Goal: Task Accomplishment & Management: Manage account settings

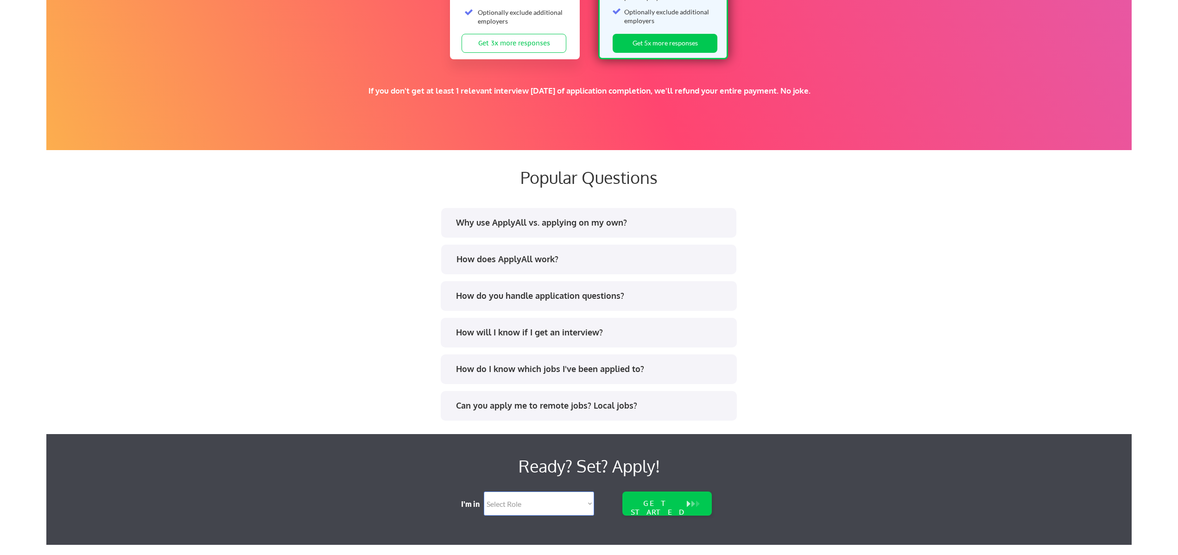
scroll to position [1762, 0]
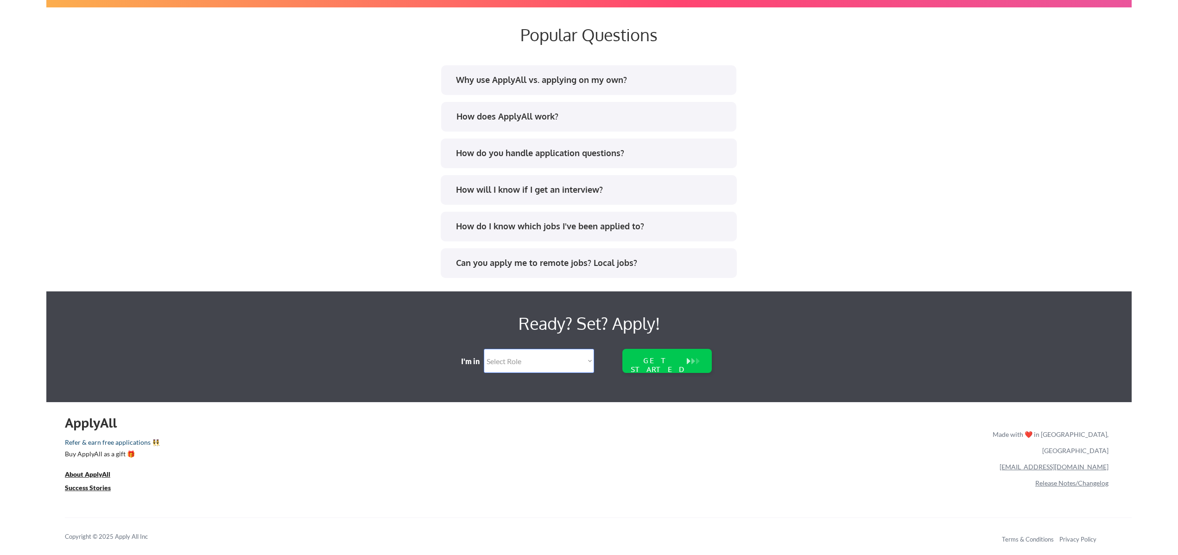
click at [97, 442] on link "Refer & earn free applications 👯‍♀️" at bounding box center [432, 444] width 734 height 10
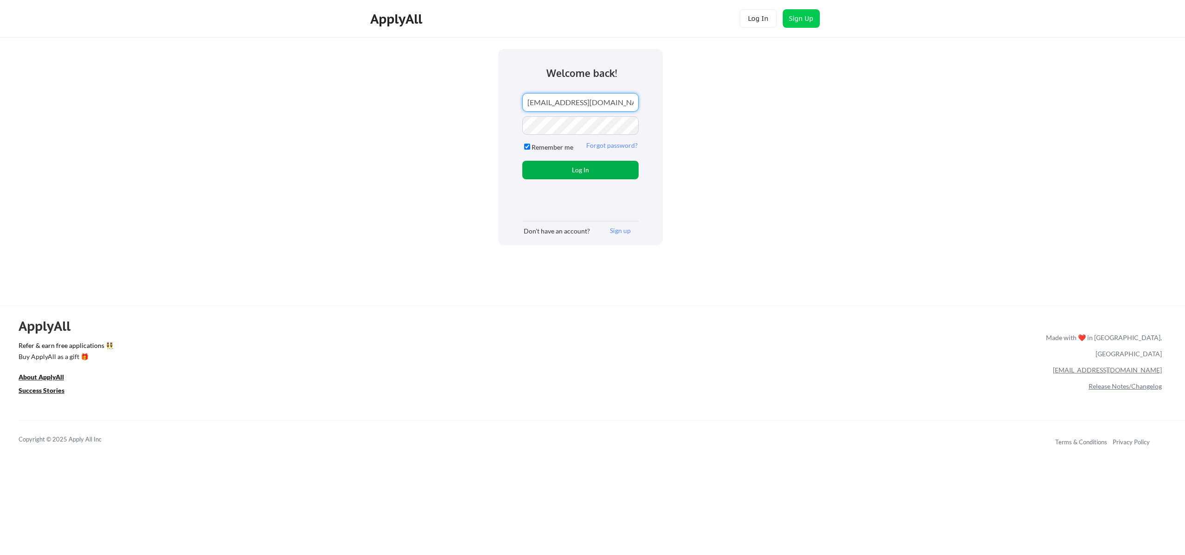
click at [571, 167] on button "Log In" at bounding box center [580, 170] width 116 height 19
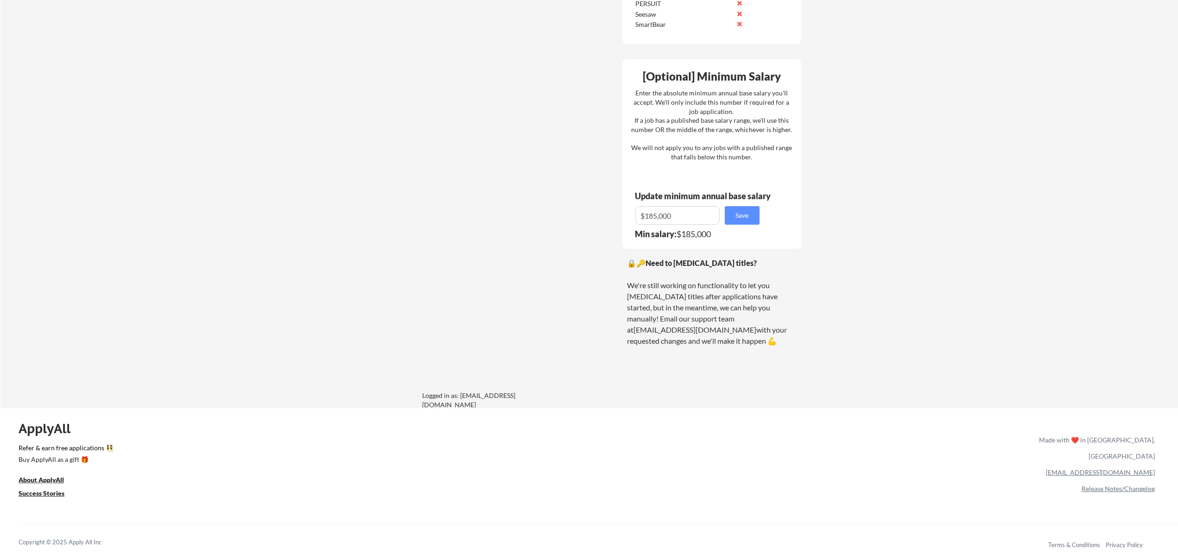
scroll to position [698, 0]
click at [57, 445] on link "Refer & earn free applications 👯‍♀️" at bounding box center [432, 449] width 827 height 10
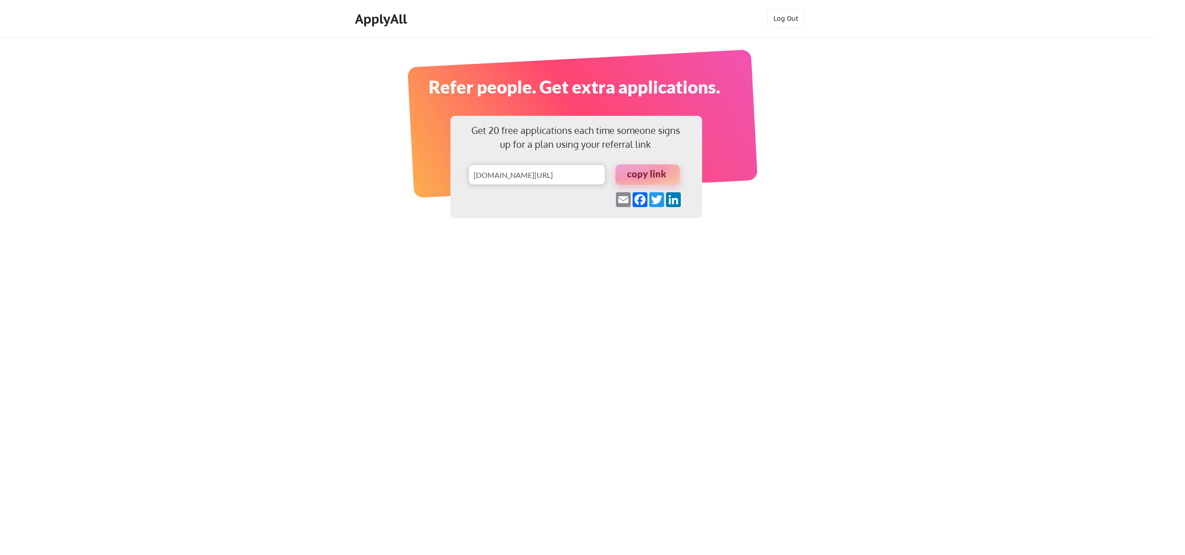
click at [656, 174] on div at bounding box center [647, 175] width 64 height 20
click at [496, 184] on input "input" at bounding box center [537, 175] width 137 height 20
drag, startPoint x: 475, startPoint y: 177, endPoint x: 644, endPoint y: 178, distance: 169.6
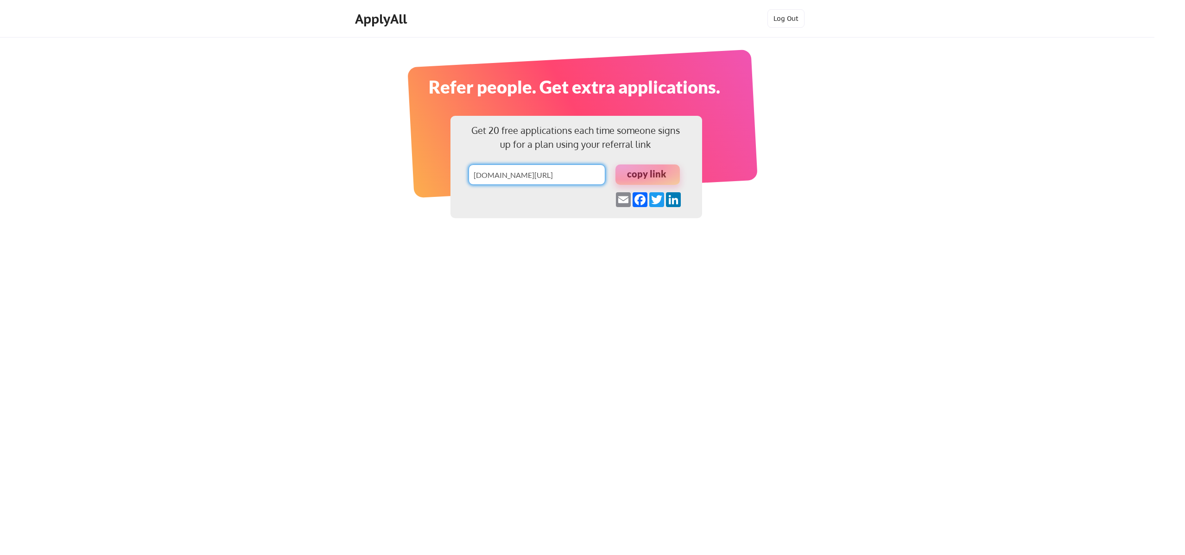
click at [644, 178] on div "copy link" at bounding box center [576, 175] width 252 height 20
click at [654, 178] on div at bounding box center [647, 175] width 64 height 20
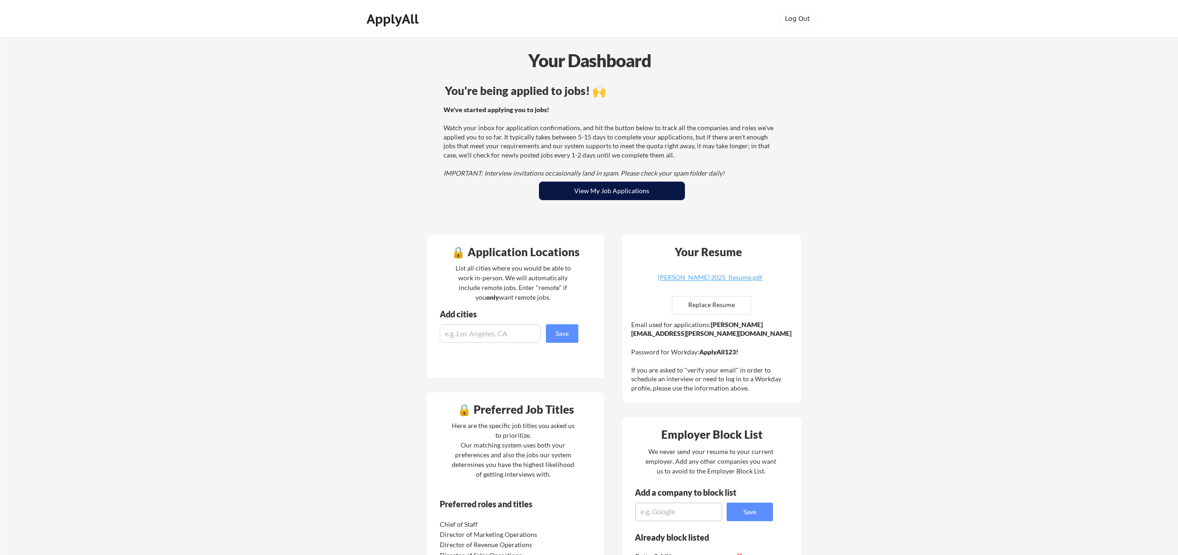
click at [577, 191] on button "View My Job Applications" at bounding box center [612, 191] width 146 height 19
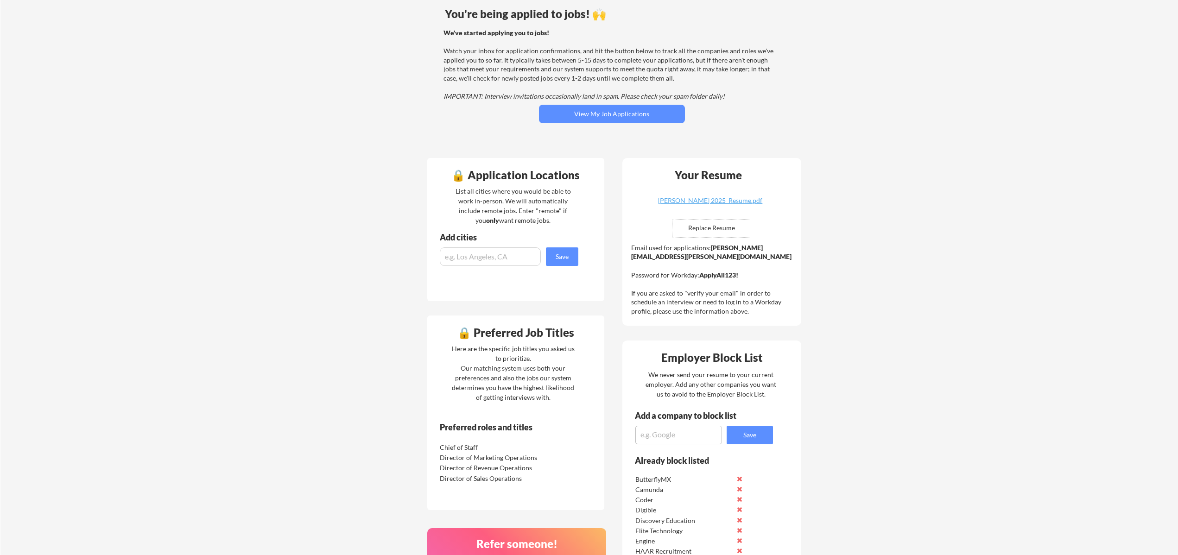
scroll to position [357, 0]
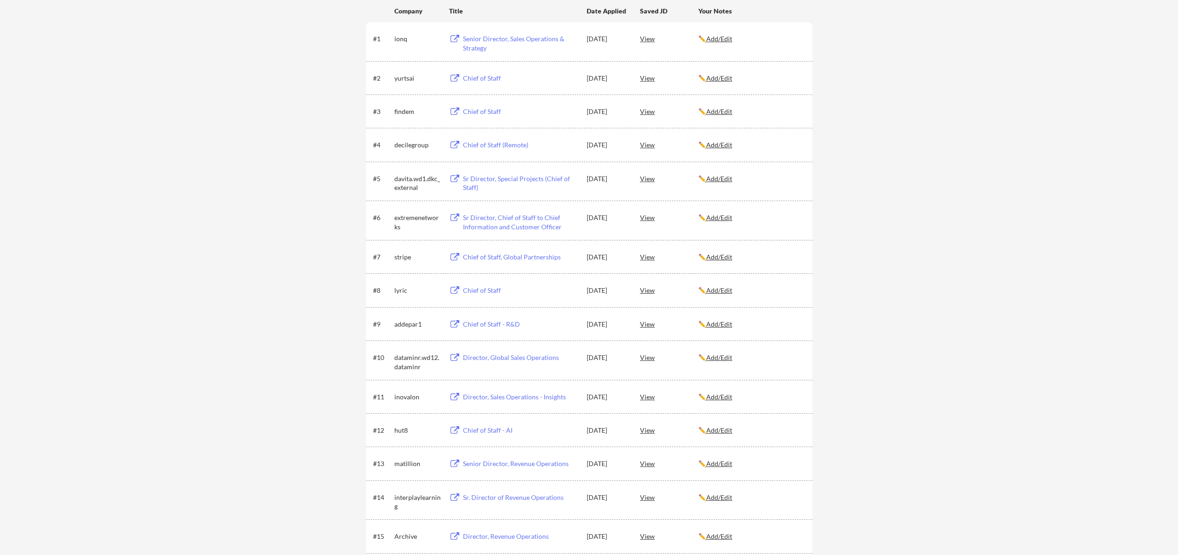
scroll to position [31, 0]
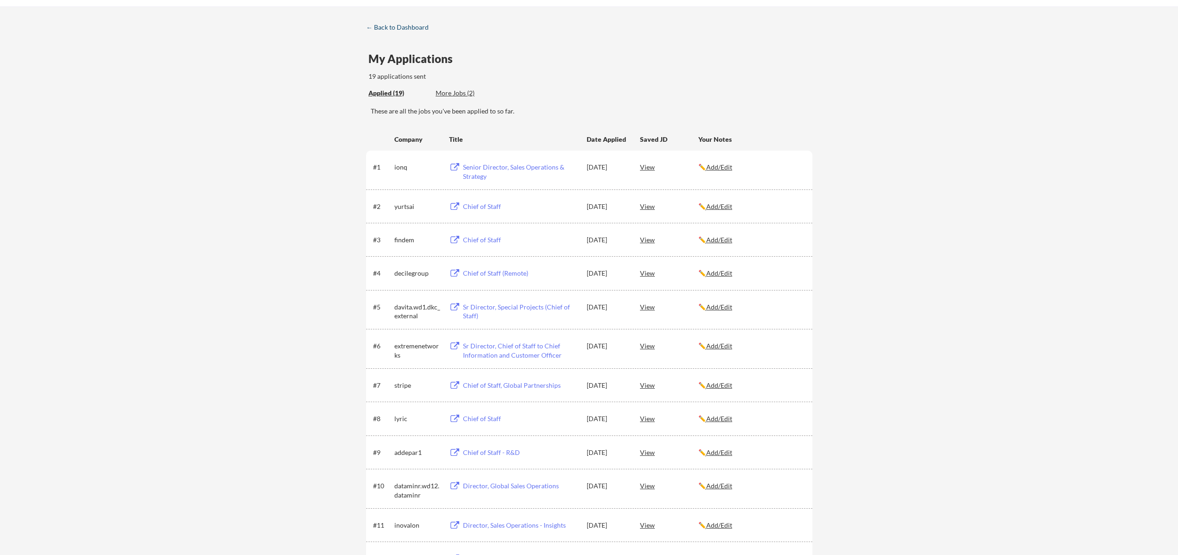
click at [380, 26] on div "← Back to Dashboard" at bounding box center [401, 27] width 70 height 6
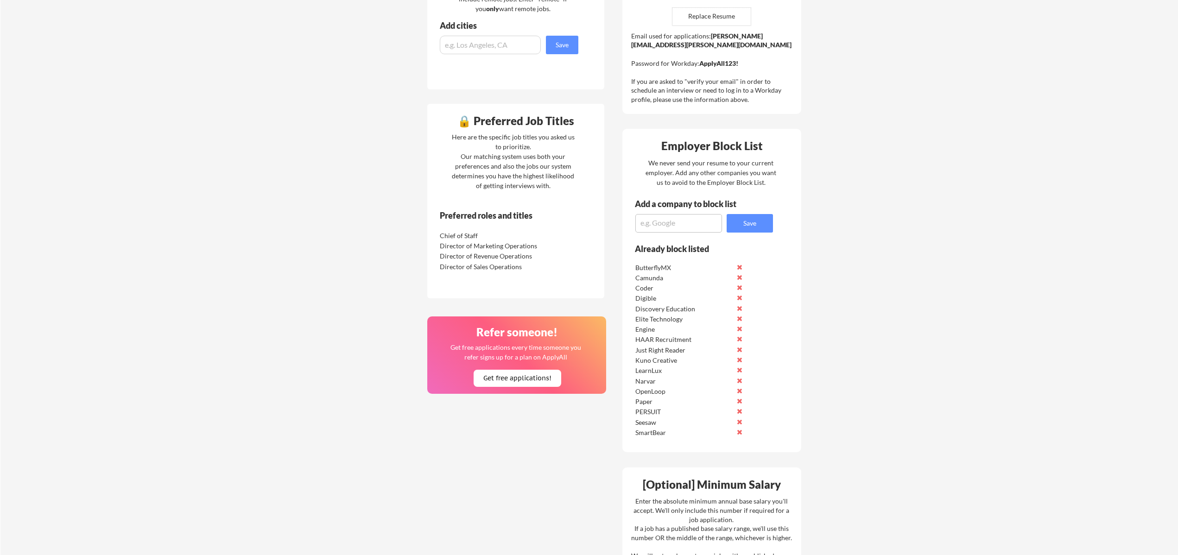
scroll to position [290, 0]
click at [666, 226] on textarea at bounding box center [678, 222] width 87 height 19
type textarea "Liquibase"
click at [763, 225] on button "Save" at bounding box center [750, 222] width 46 height 19
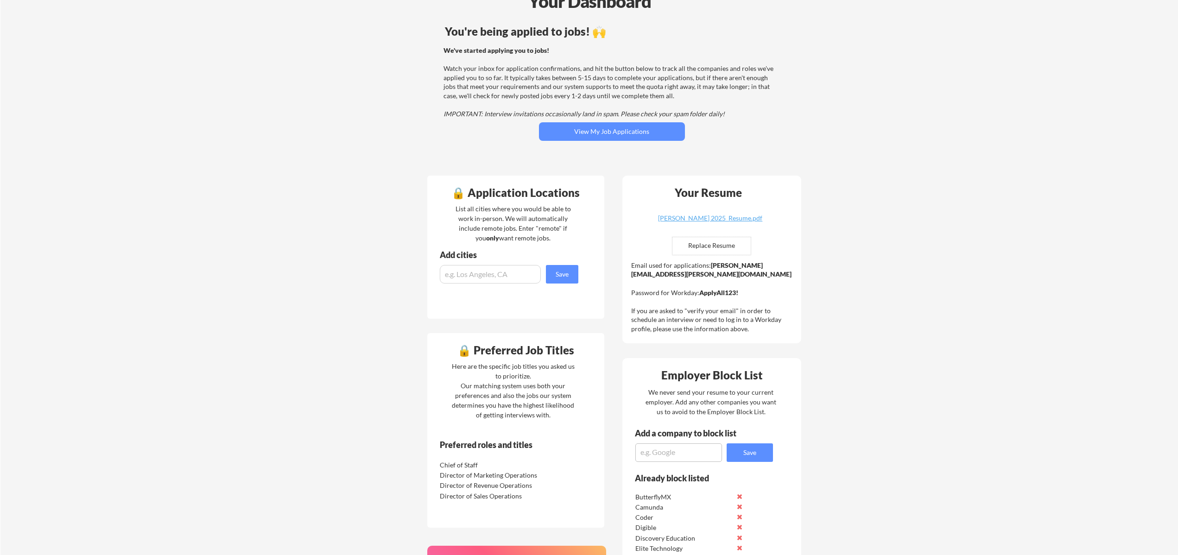
scroll to position [57, 0]
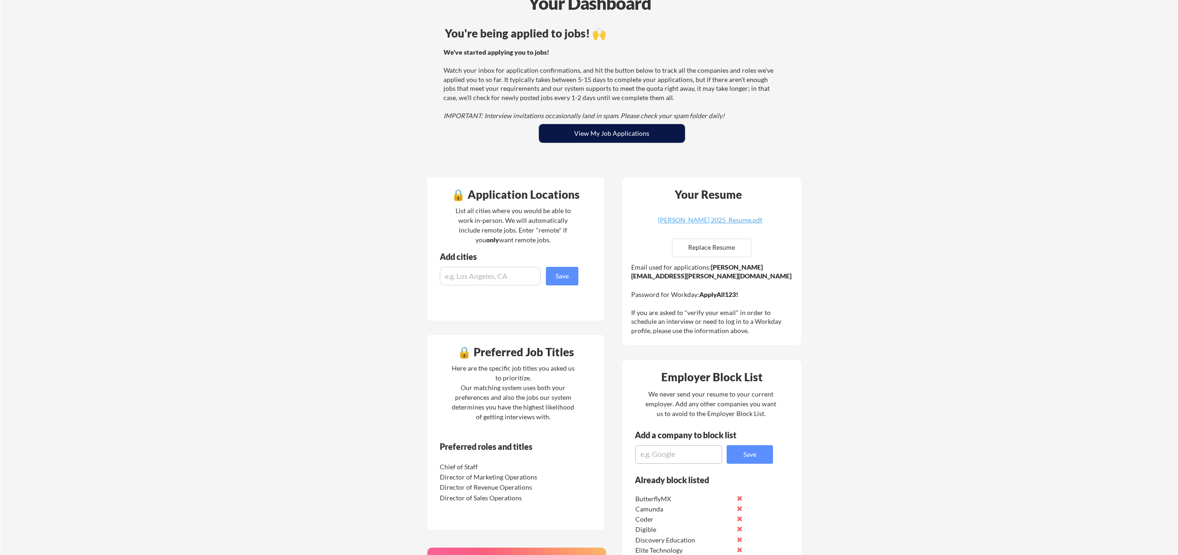
click at [618, 139] on button "View My Job Applications" at bounding box center [612, 133] width 146 height 19
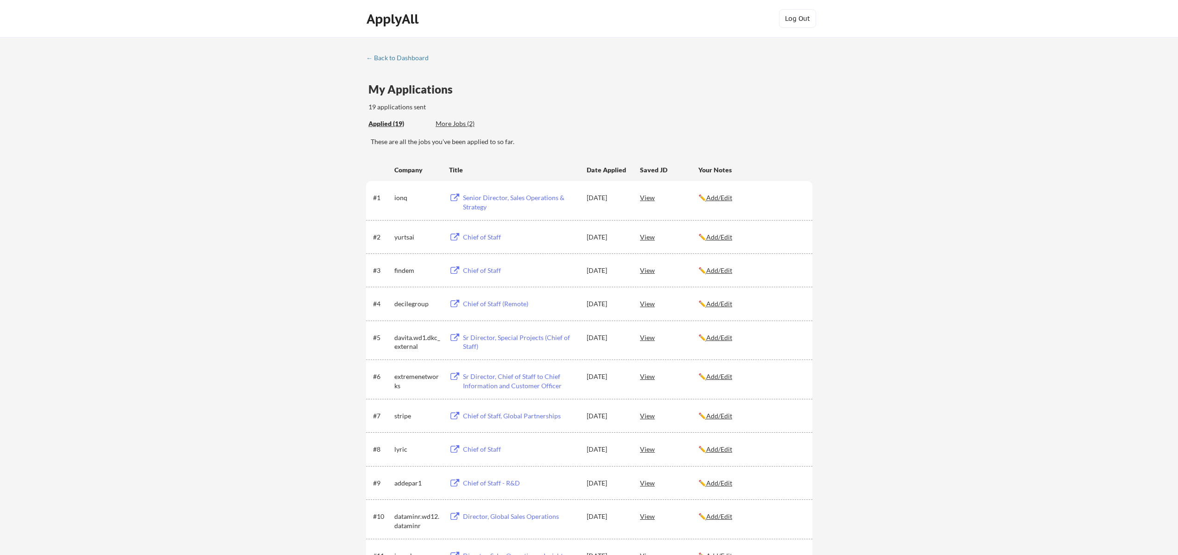
click at [457, 123] on div "More Jobs (2)" at bounding box center [470, 123] width 68 height 9
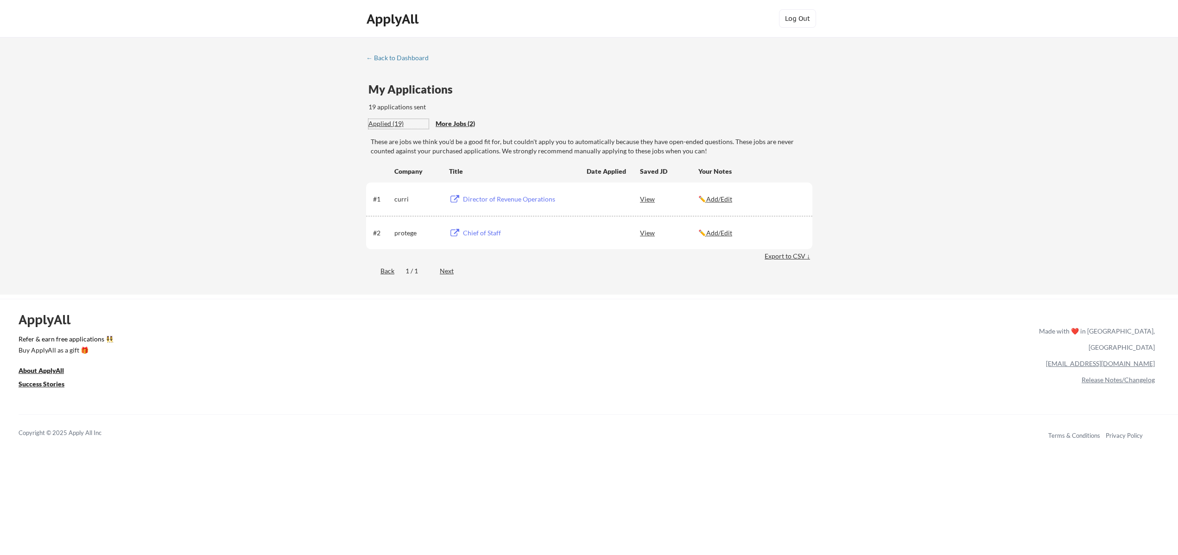
click at [375, 123] on div "Applied (19)" at bounding box center [398, 123] width 60 height 9
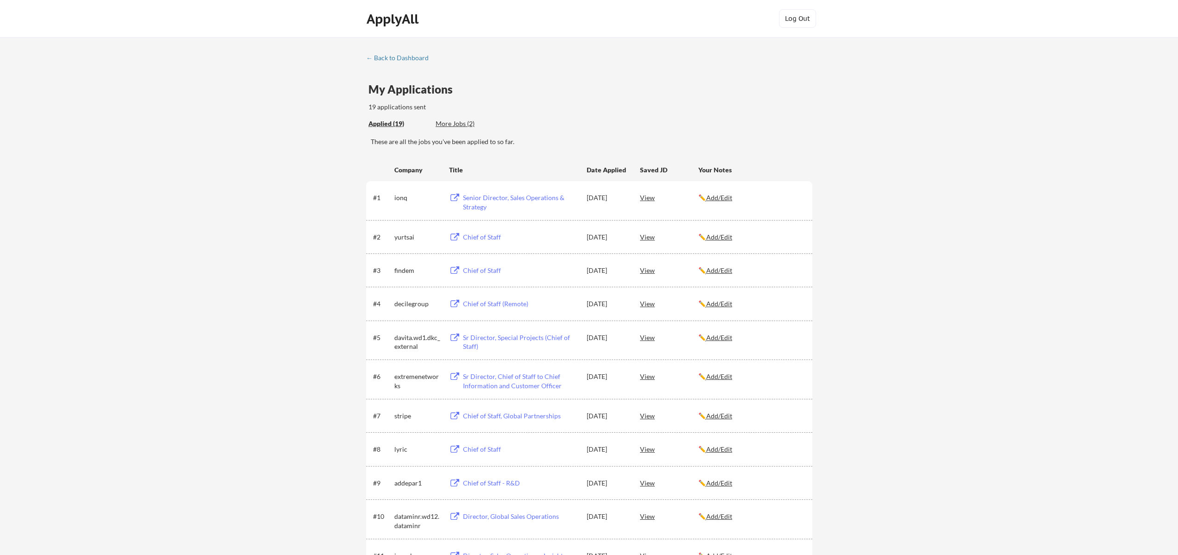
click at [459, 119] on div "More Jobs (2)" at bounding box center [470, 123] width 68 height 9
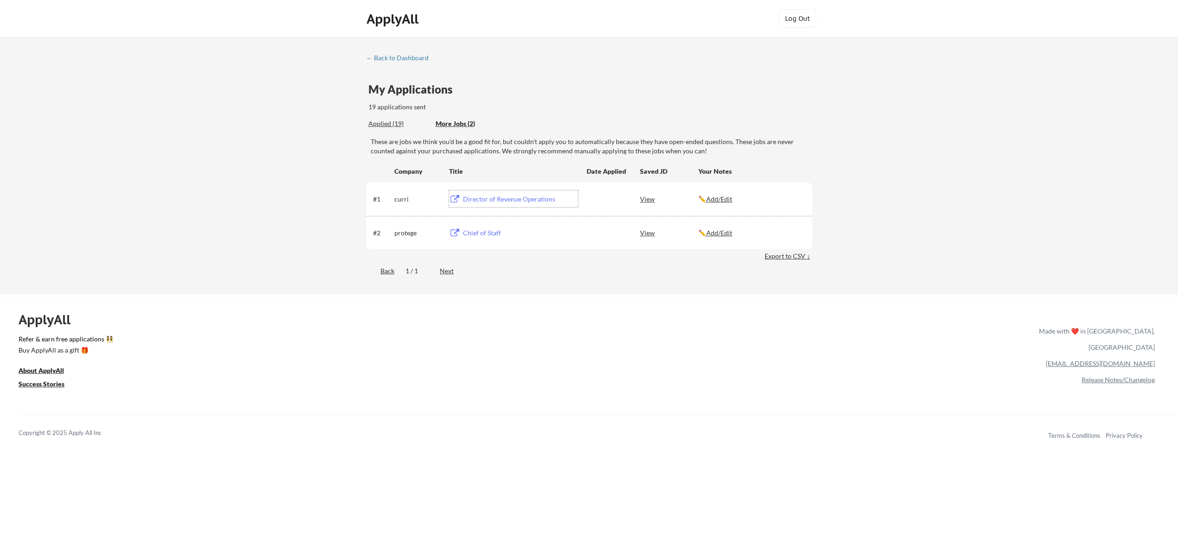
click at [476, 202] on div "Director of Revenue Operations" at bounding box center [520, 199] width 115 height 9
click at [725, 200] on u "Add/Edit" at bounding box center [719, 199] width 26 height 8
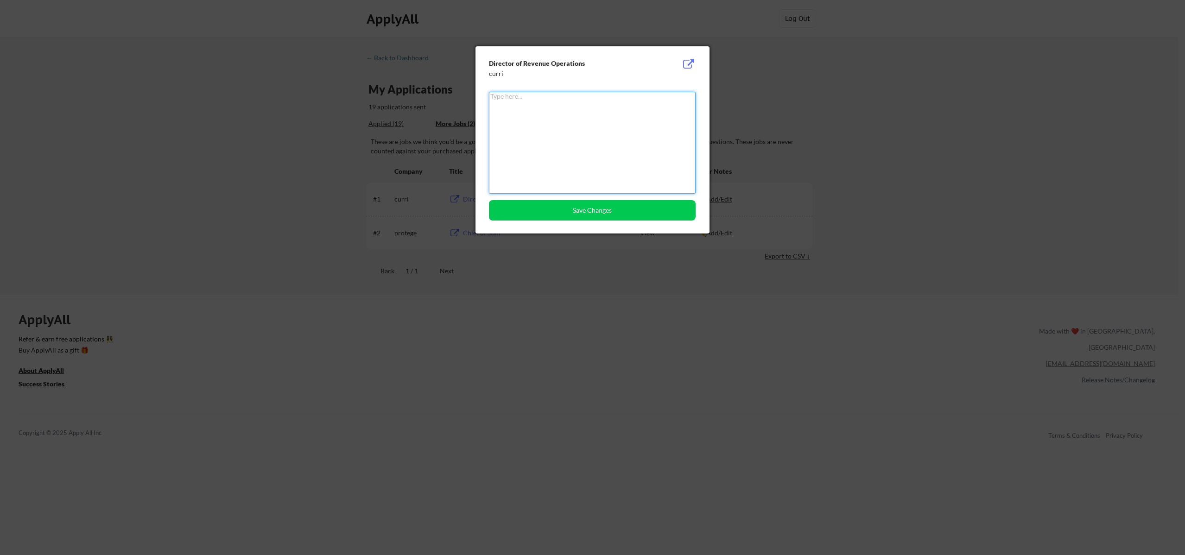
click at [562, 133] on textarea at bounding box center [592, 143] width 207 height 102
click at [602, 215] on button "Save Changes" at bounding box center [592, 210] width 207 height 20
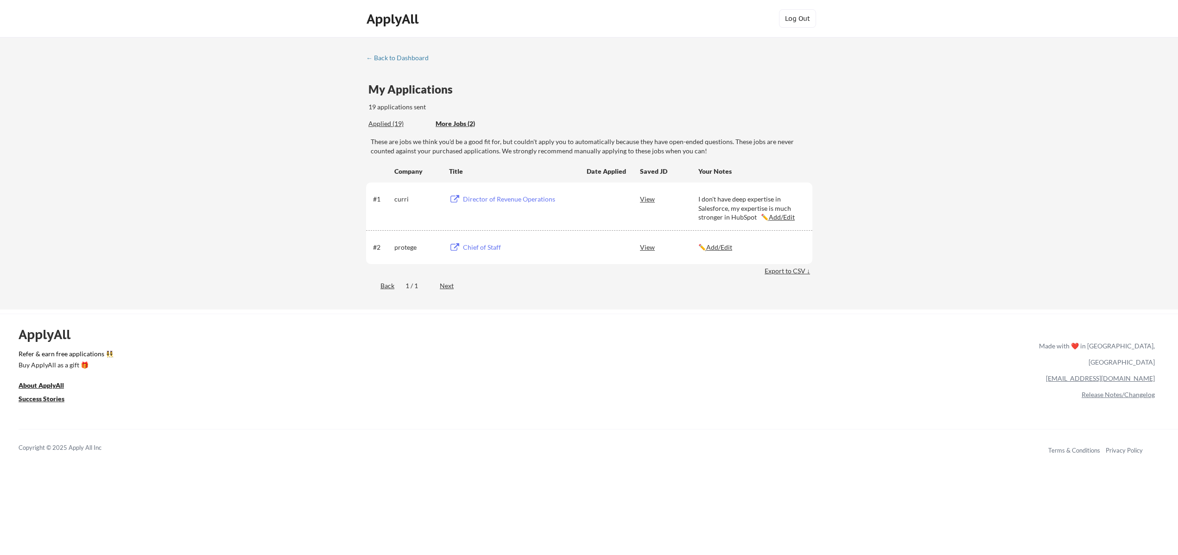
click at [786, 219] on u "Add/Edit" at bounding box center [782, 217] width 26 height 8
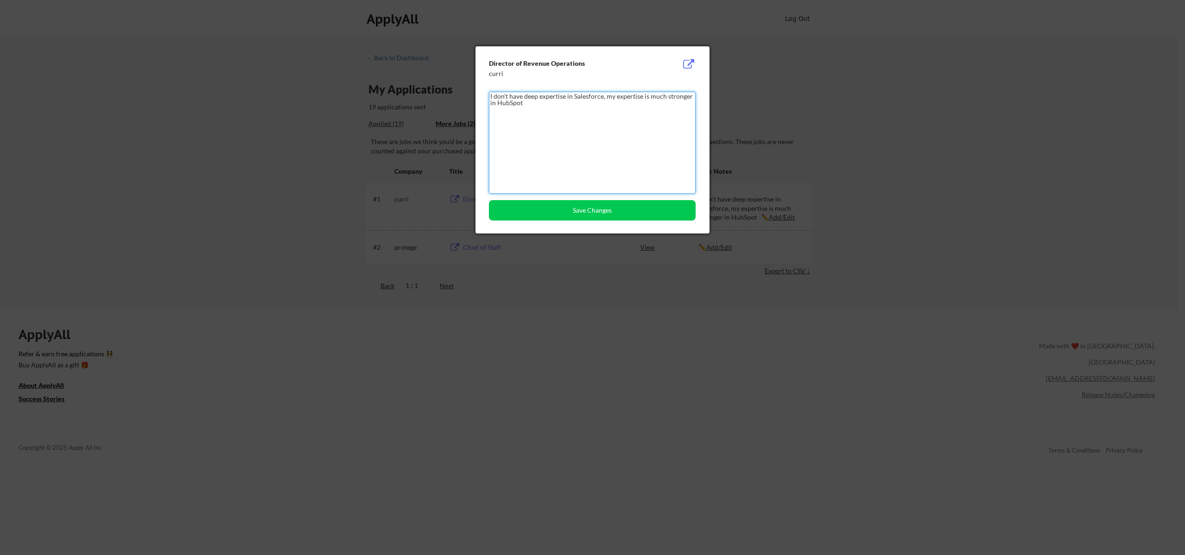
click at [491, 97] on textarea "I don't have deep expertise in Salesforce, my expertise is much stronger in Hub…" at bounding box center [592, 143] width 207 height 102
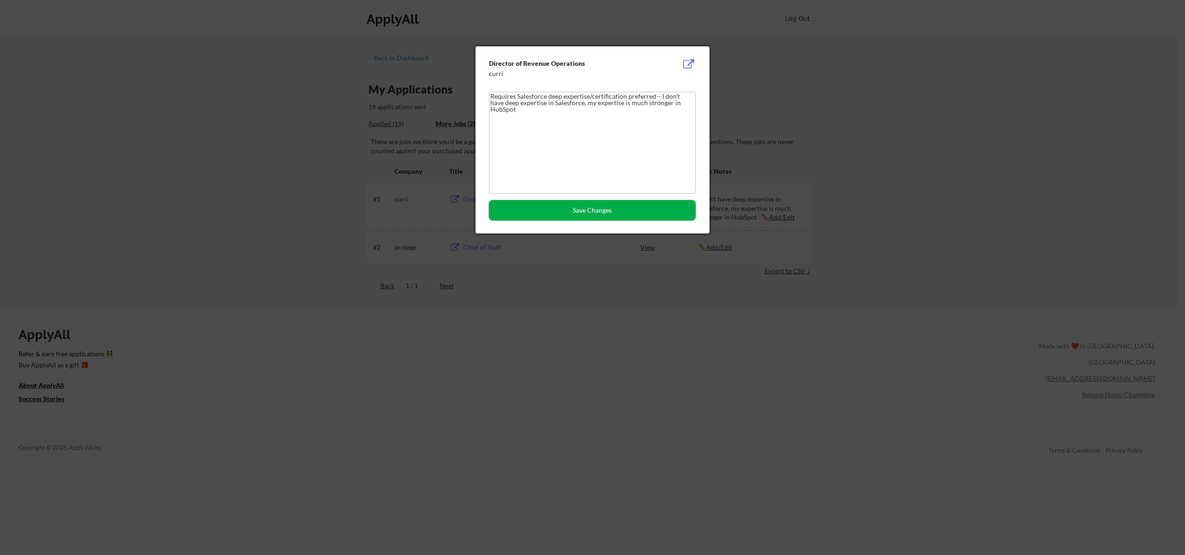
click at [601, 209] on button "Save Changes" at bounding box center [592, 210] width 207 height 20
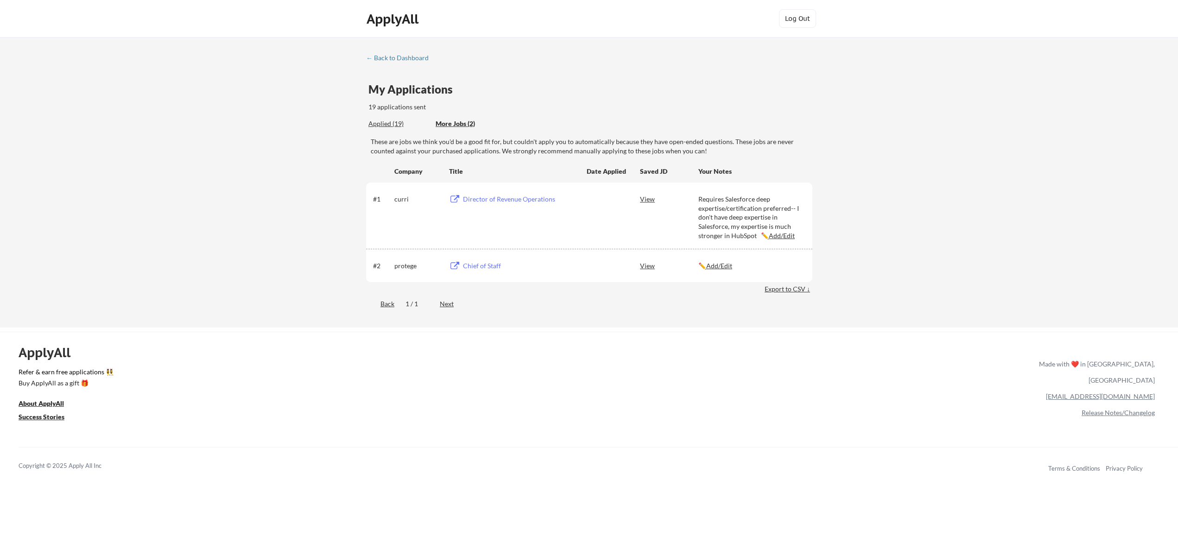
click at [774, 234] on u "Add/Edit" at bounding box center [782, 236] width 26 height 8
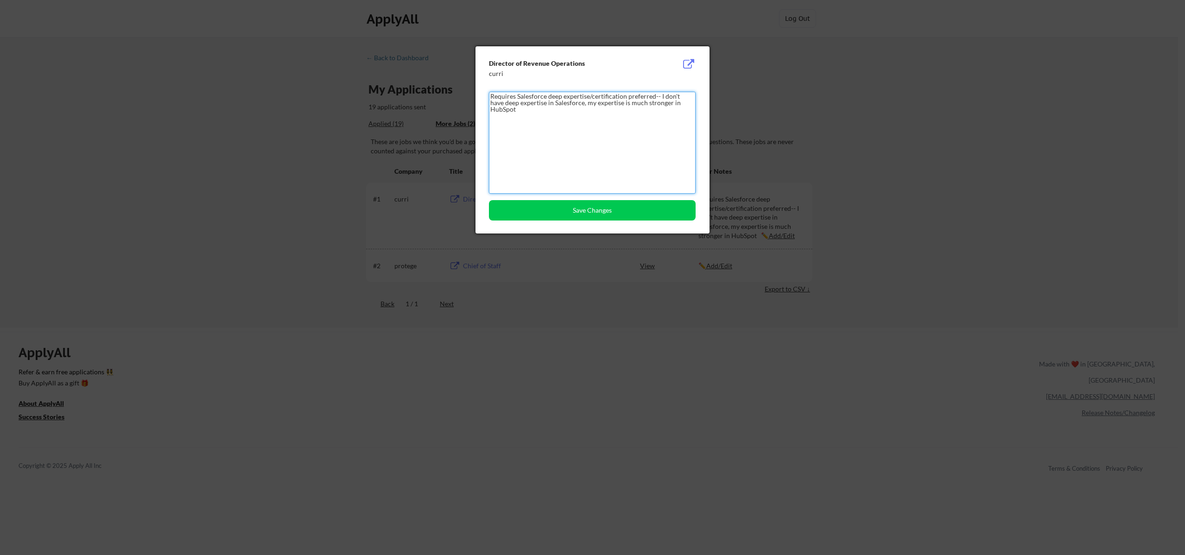
drag, startPoint x: 654, startPoint y: 95, endPoint x: 700, endPoint y: 106, distance: 47.2
click at [700, 106] on div "Director of Revenue Operations curri Requires Salesforce deep expertise/certifi…" at bounding box center [592, 139] width 234 height 187
type textarea "Requires Salesforce deep expertise/certification preferred"
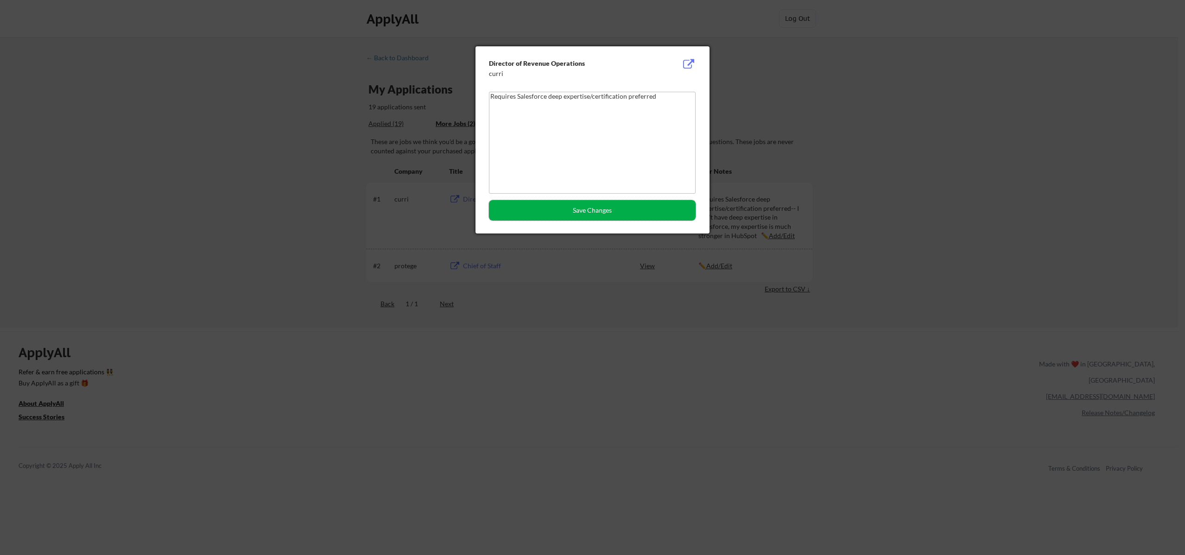
click at [647, 213] on button "Save Changes" at bounding box center [592, 210] width 207 height 20
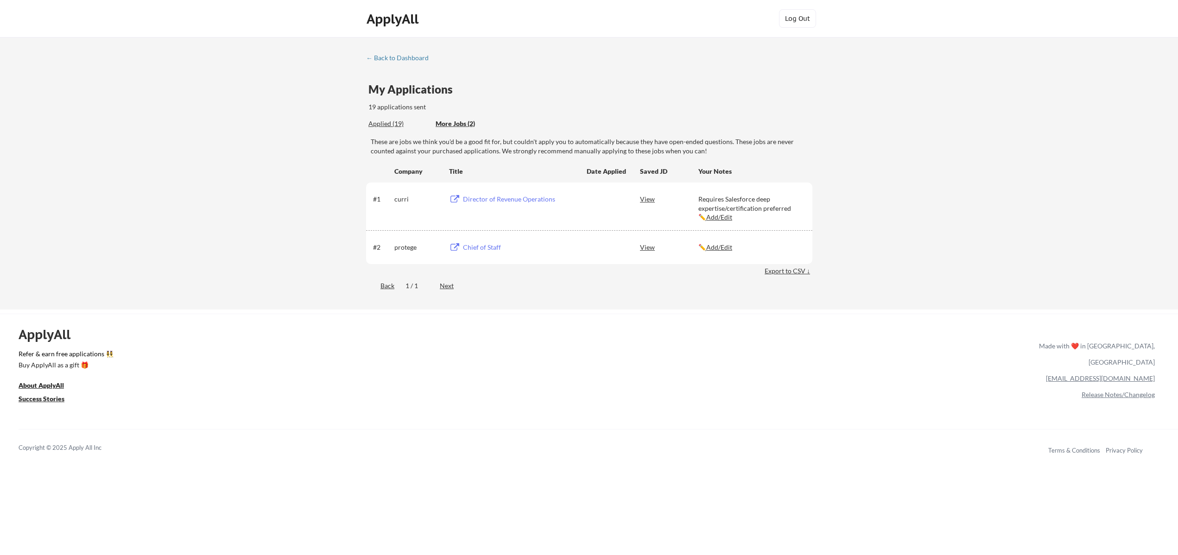
click at [473, 248] on div "Chief of Staff" at bounding box center [520, 247] width 115 height 9
click at [651, 251] on div "View" at bounding box center [669, 247] width 58 height 17
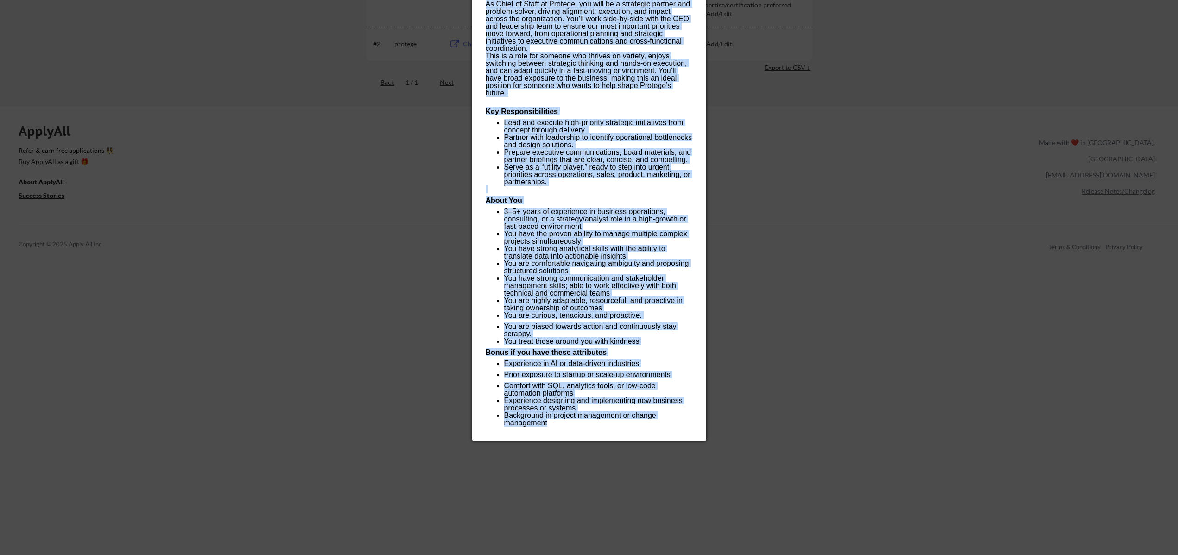
scroll to position [307, 0]
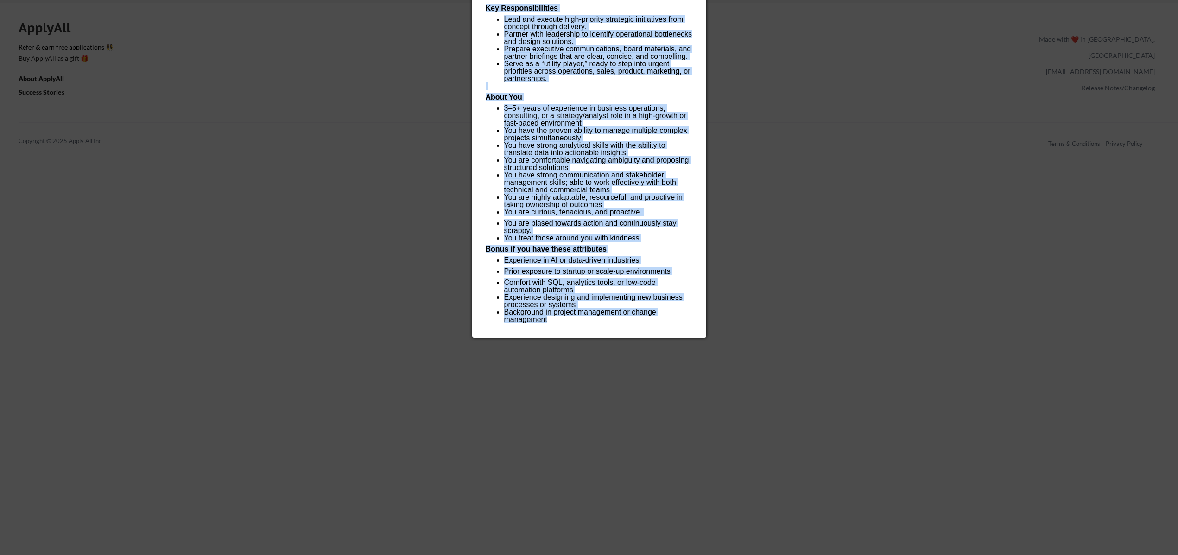
drag, startPoint x: 487, startPoint y: 70, endPoint x: 596, endPoint y: 321, distance: 274.4
click at [596, 321] on div "Company Overview: We are building Protege to solve the biggest unmet need in AI…" at bounding box center [589, 41] width 207 height 563
copy div "Company Overview: We are building Protege to solve the biggest unmet need in AI…"
click at [546, 161] on p "You are comfortable navigating ambiguity and proposing structured solutions" at bounding box center [598, 164] width 188 height 15
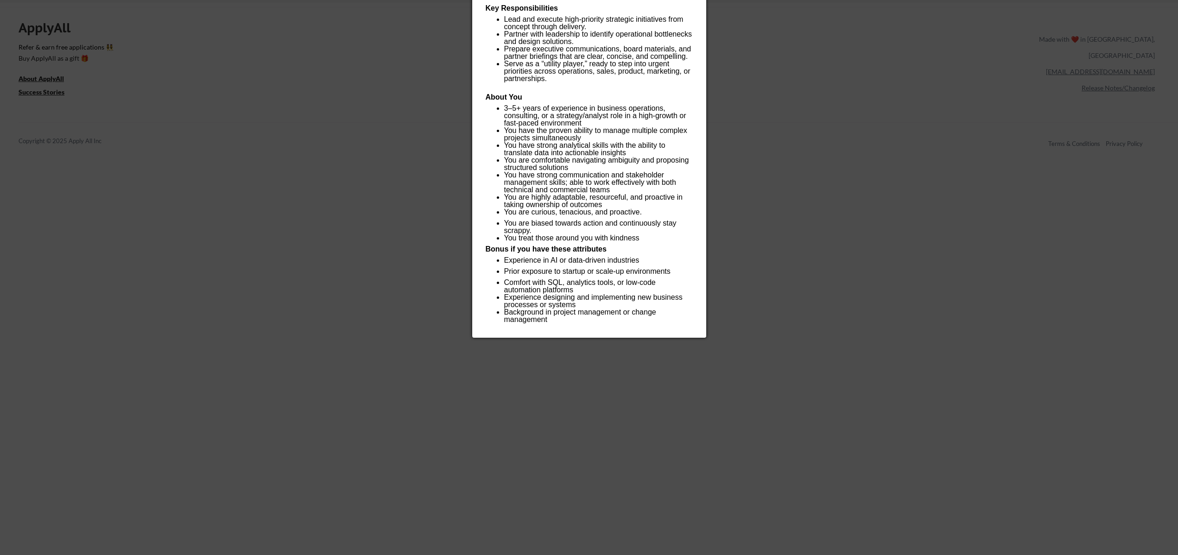
click at [426, 176] on div at bounding box center [589, 277] width 1178 height 555
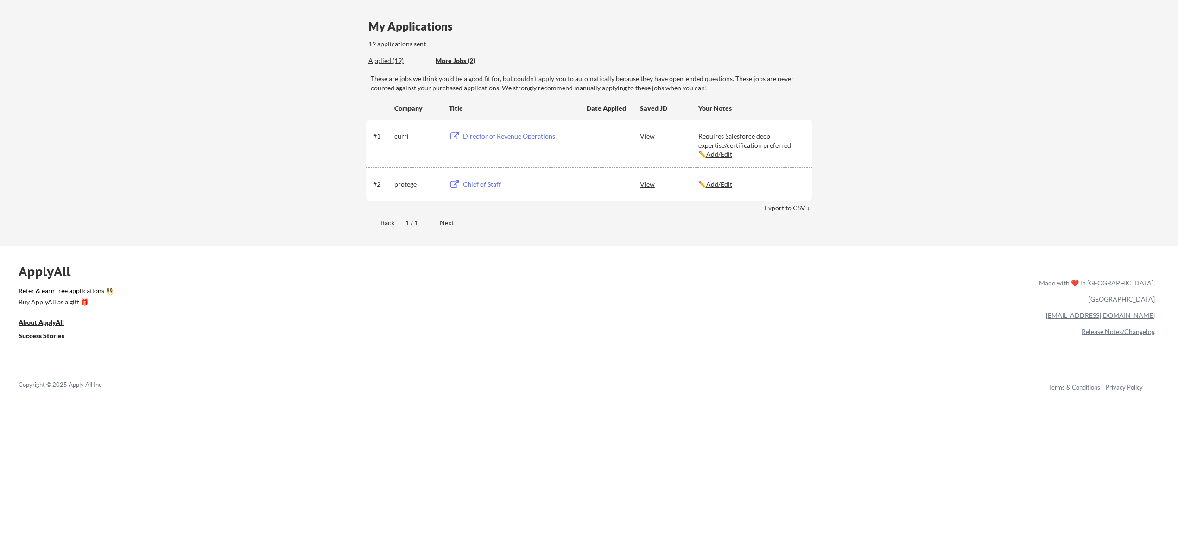
scroll to position [0, 0]
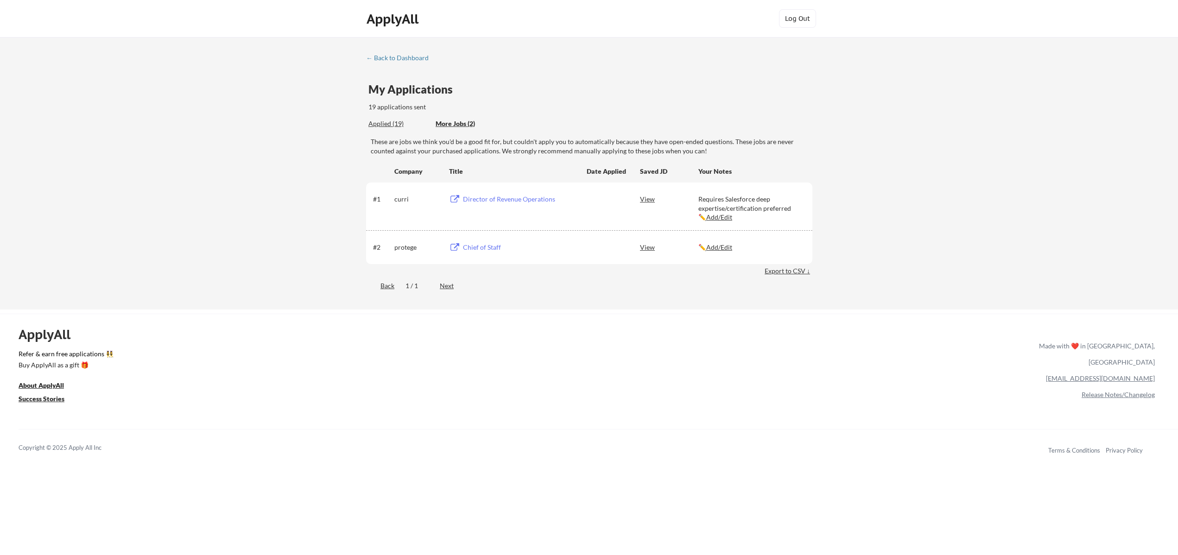
click at [719, 249] on u "Add/Edit" at bounding box center [719, 247] width 26 height 8
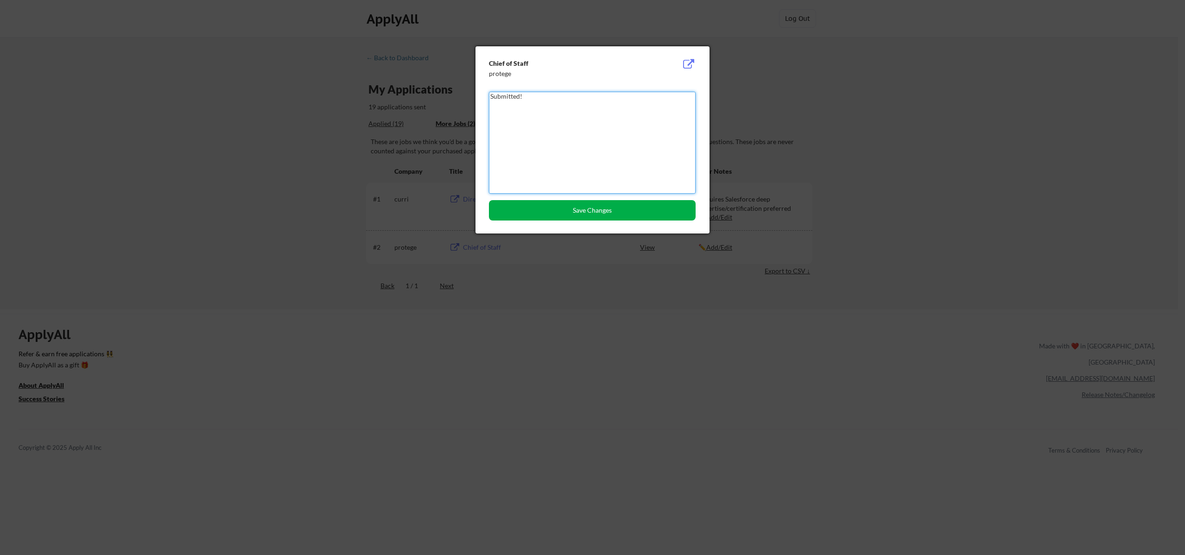
type textarea "Submitted!"
click at [605, 206] on button "Save Changes" at bounding box center [592, 210] width 207 height 20
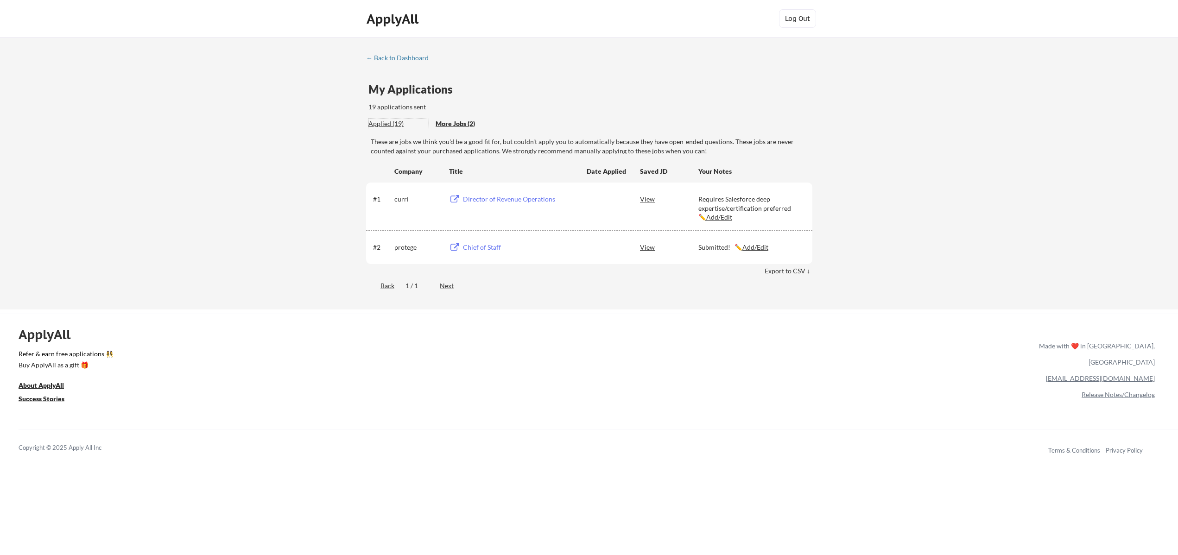
click at [383, 122] on div "Applied (19)" at bounding box center [398, 123] width 60 height 9
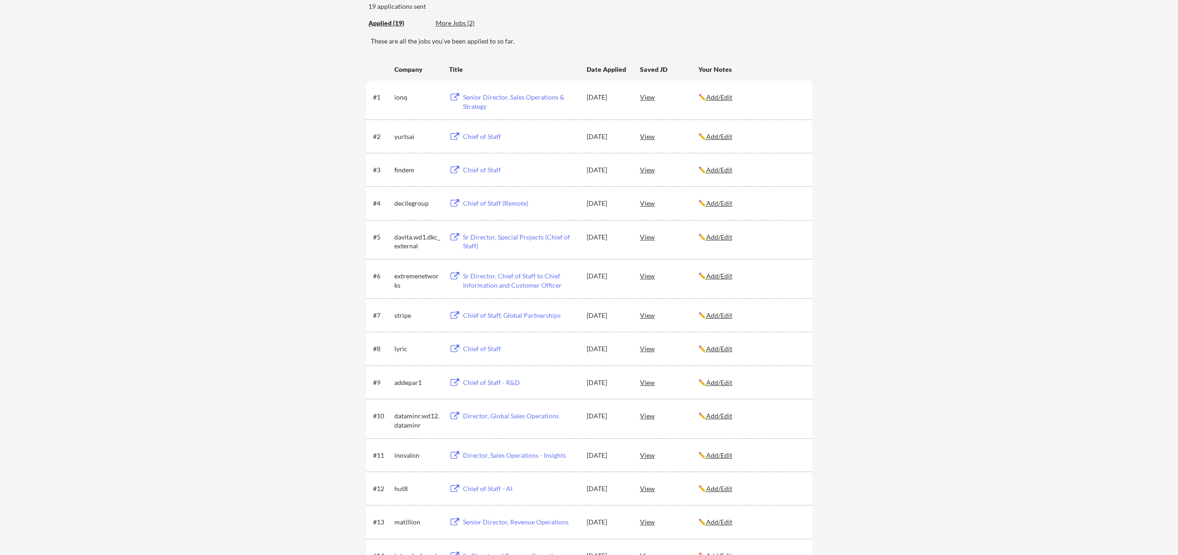
scroll to position [35, 0]
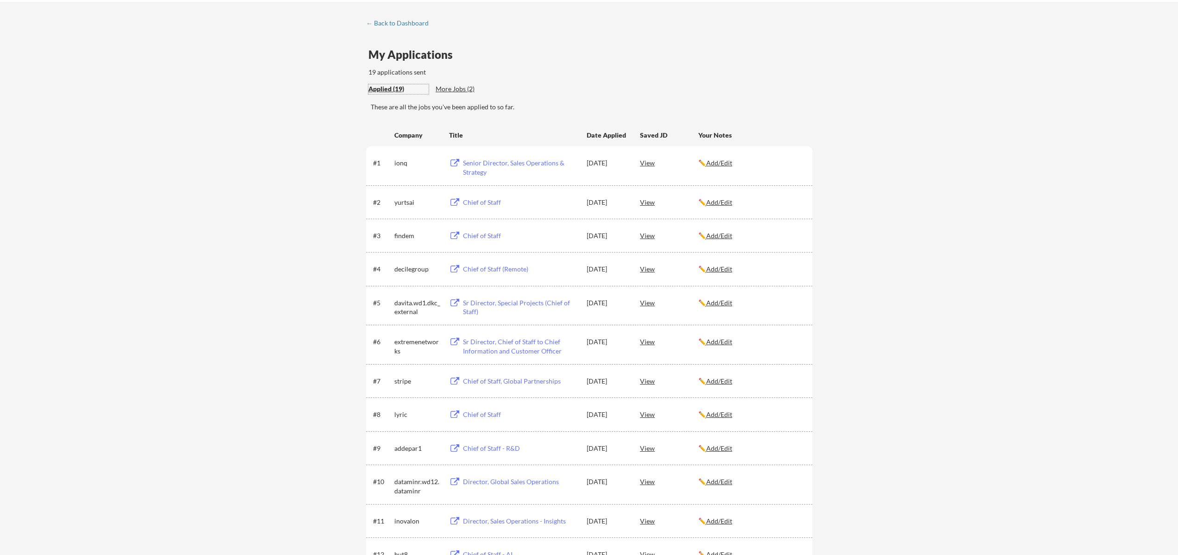
click at [402, 17] on div "← Back to Dashboard My Applications 19 applications sent Applied (19) More Jobs…" at bounding box center [589, 432] width 1178 height 861
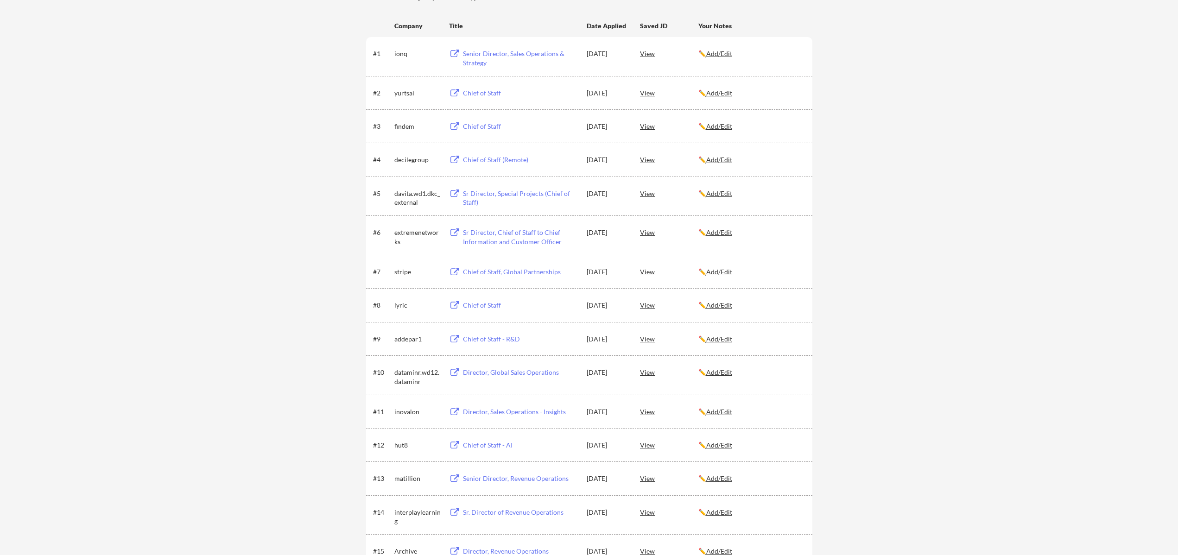
scroll to position [0, 0]
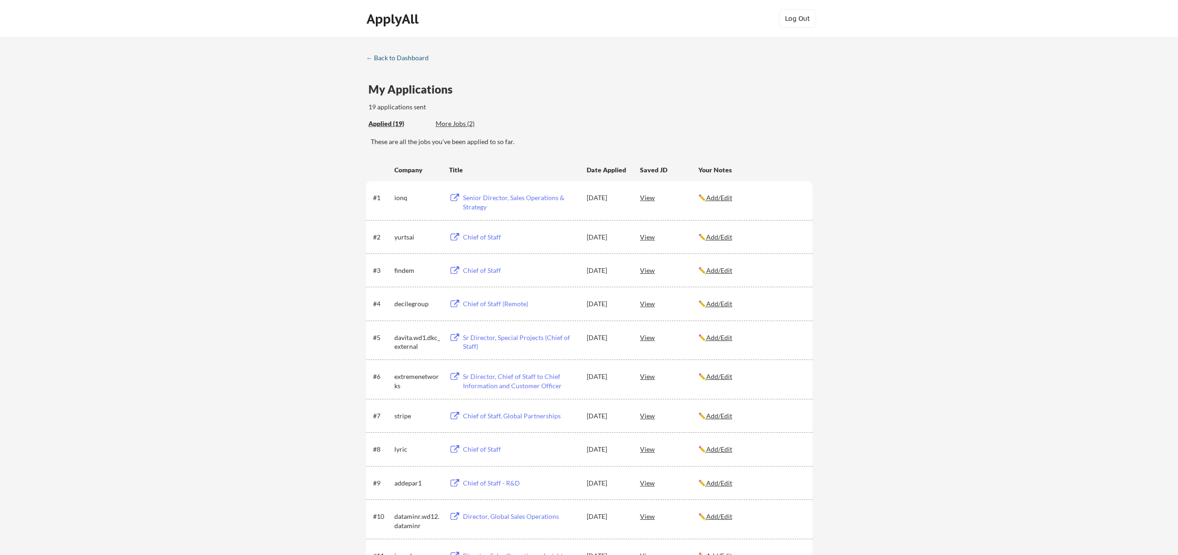
click at [395, 60] on div "← Back to Dashboard" at bounding box center [401, 58] width 70 height 6
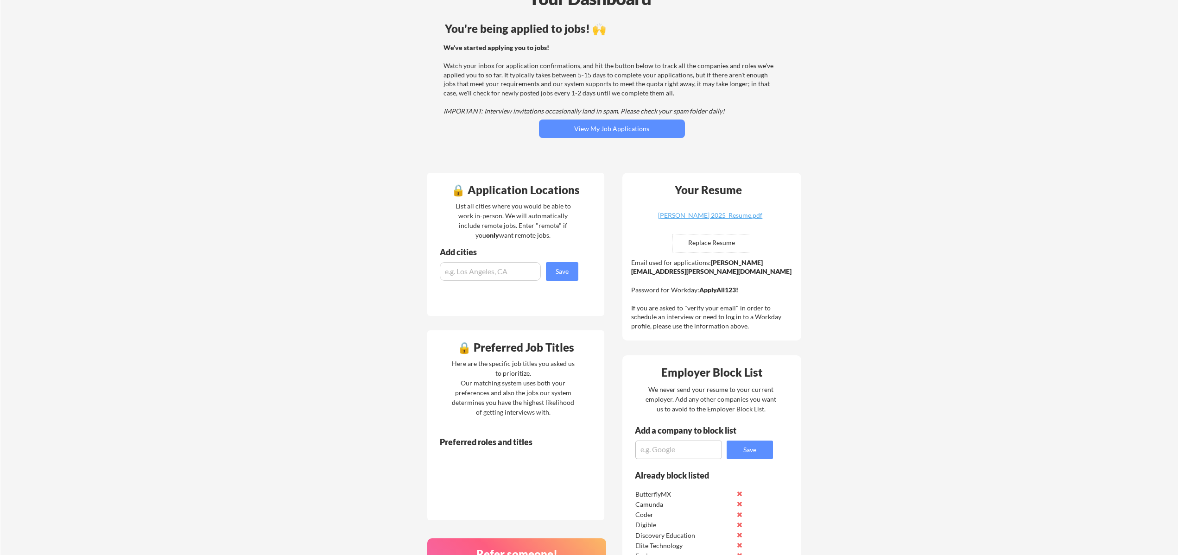
scroll to position [335, 0]
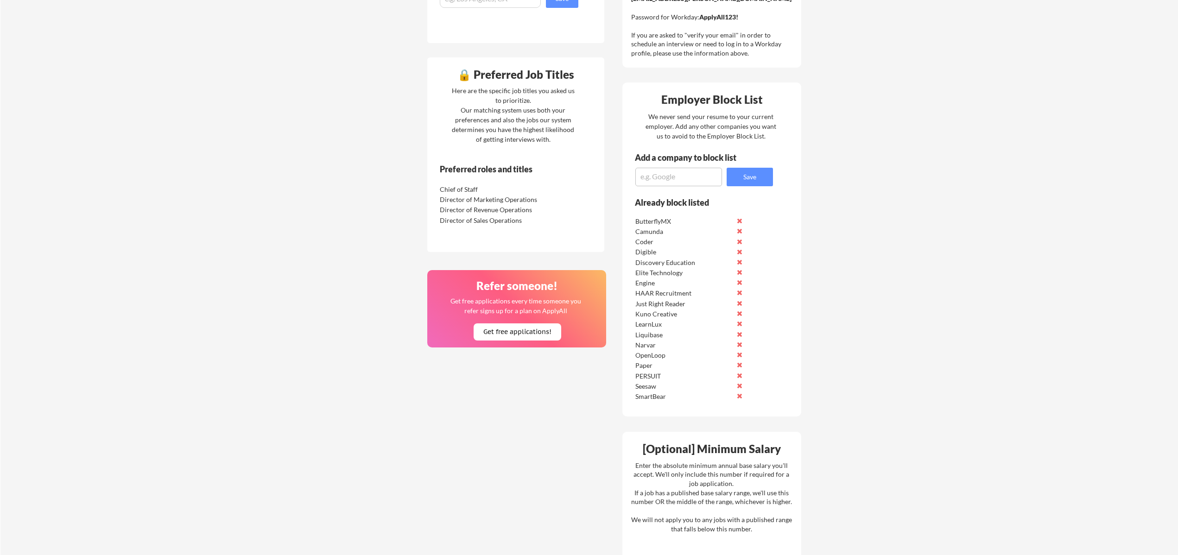
click at [683, 177] on textarea at bounding box center [678, 177] width 87 height 19
type textarea "ThinkOf"
click at [753, 183] on button "Save" at bounding box center [750, 177] width 46 height 19
click at [668, 177] on textarea at bounding box center [678, 177] width 87 height 19
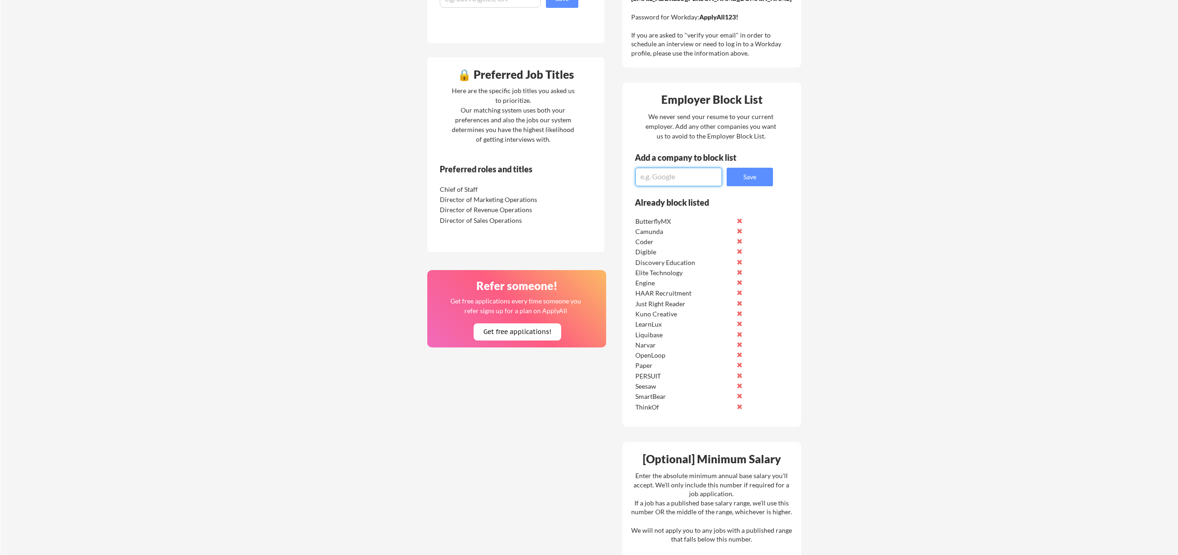
scroll to position [0, 0]
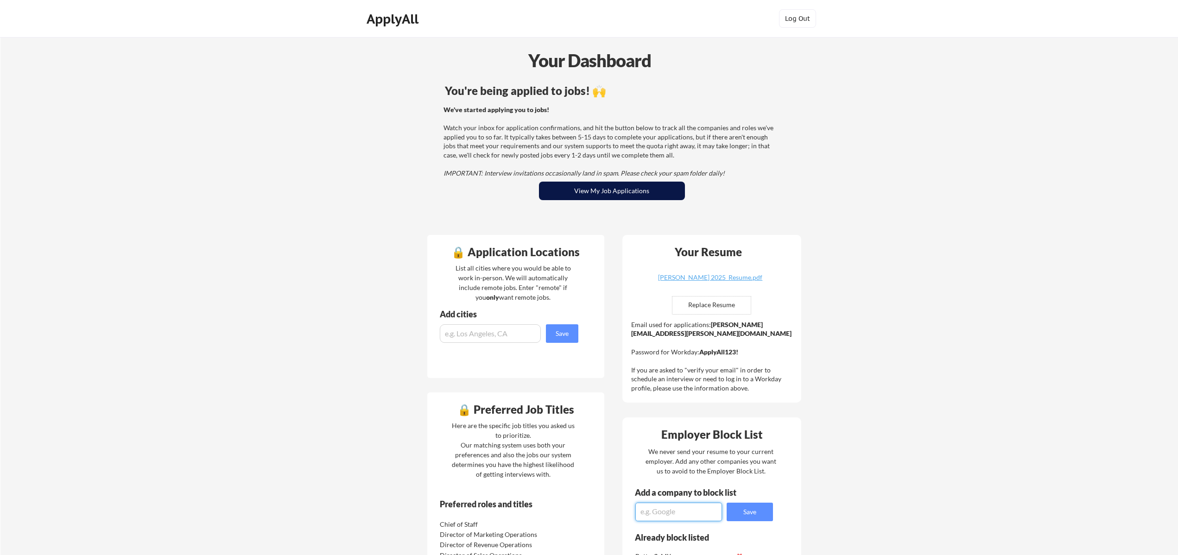
click at [605, 194] on button "View My Job Applications" at bounding box center [612, 191] width 146 height 19
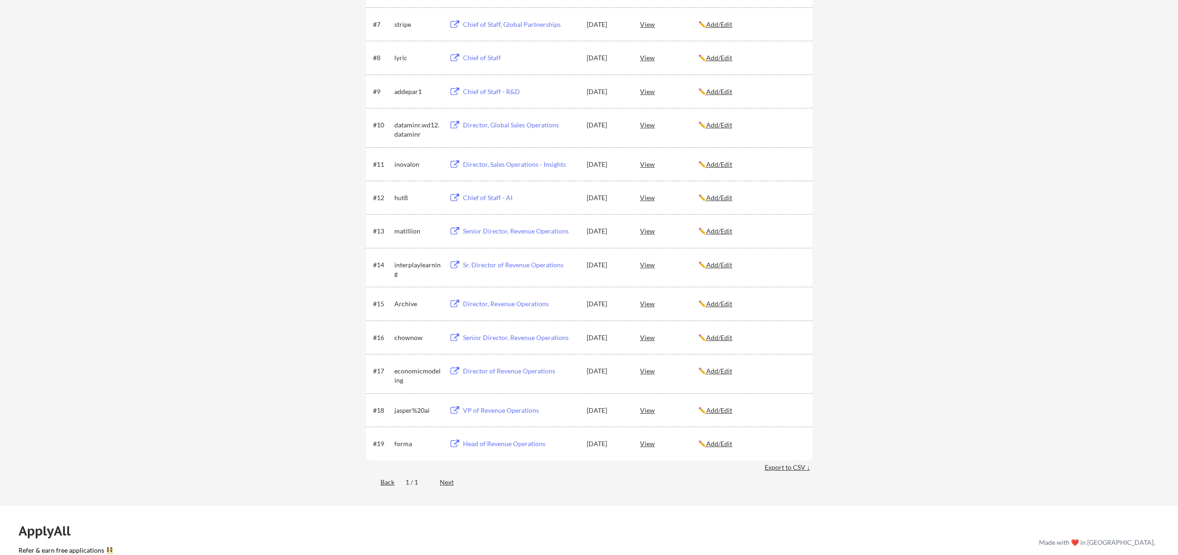
scroll to position [392, 0]
click at [388, 484] on div "Back" at bounding box center [380, 481] width 28 height 9
click at [387, 483] on div "Back" at bounding box center [380, 481] width 28 height 9
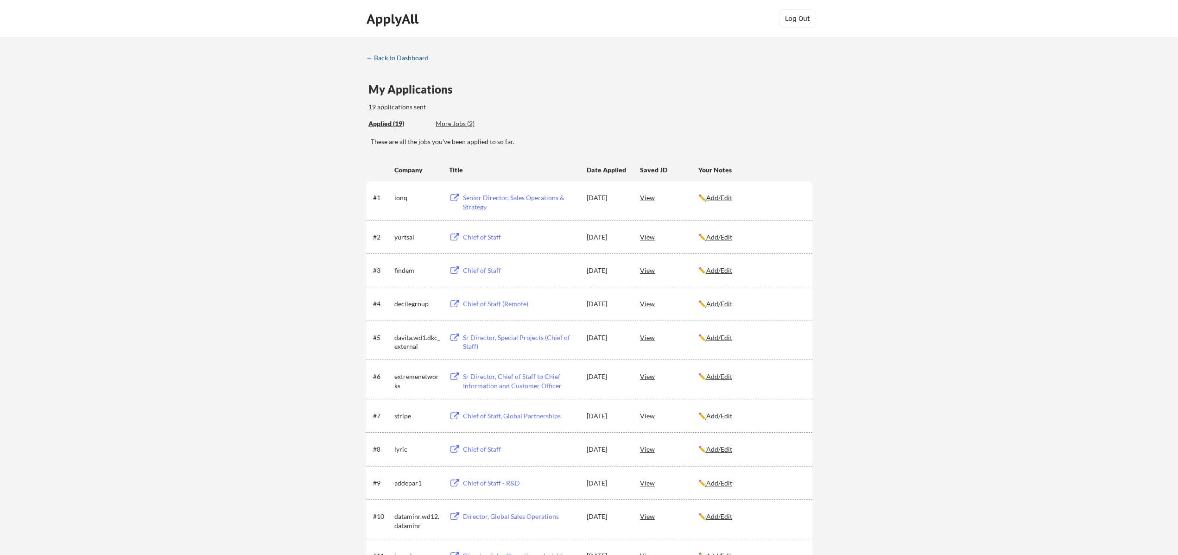
click at [387, 57] on div "← Back to Dashboard" at bounding box center [401, 58] width 70 height 6
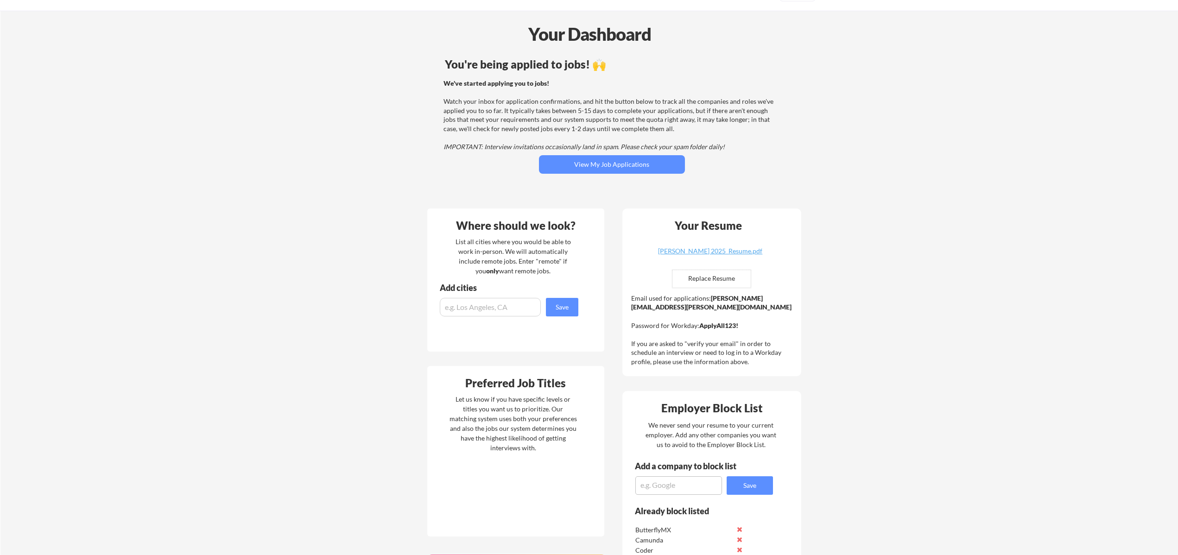
scroll to position [296, 0]
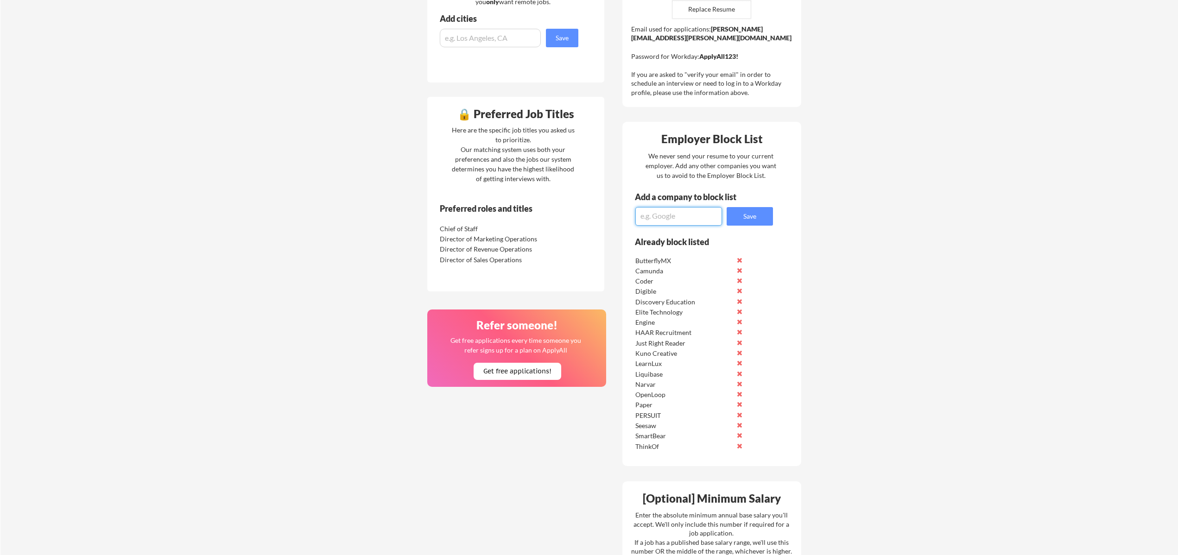
click at [664, 219] on textarea at bounding box center [678, 216] width 87 height 19
paste textarea "1Password"
type textarea "1Password"
click at [757, 217] on button "Save" at bounding box center [750, 216] width 46 height 19
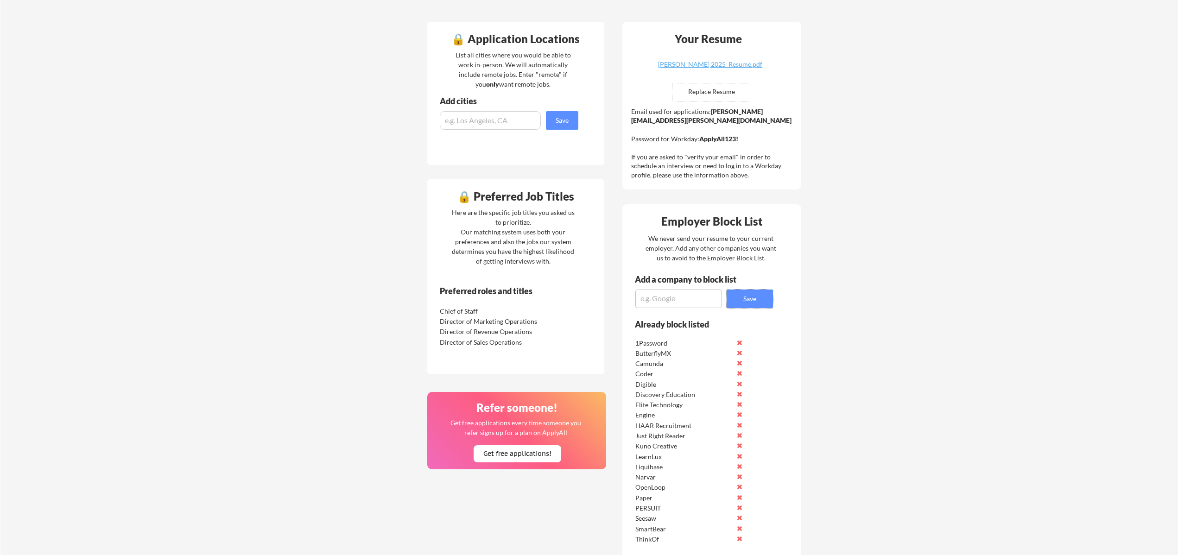
scroll to position [18, 0]
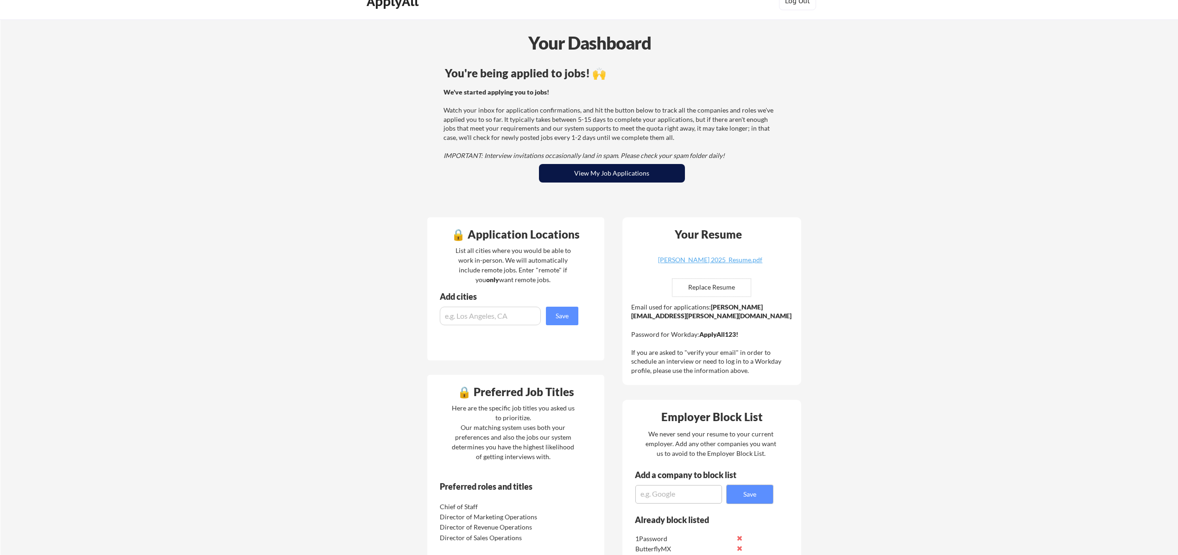
click at [607, 178] on button "View My Job Applications" at bounding box center [612, 173] width 146 height 19
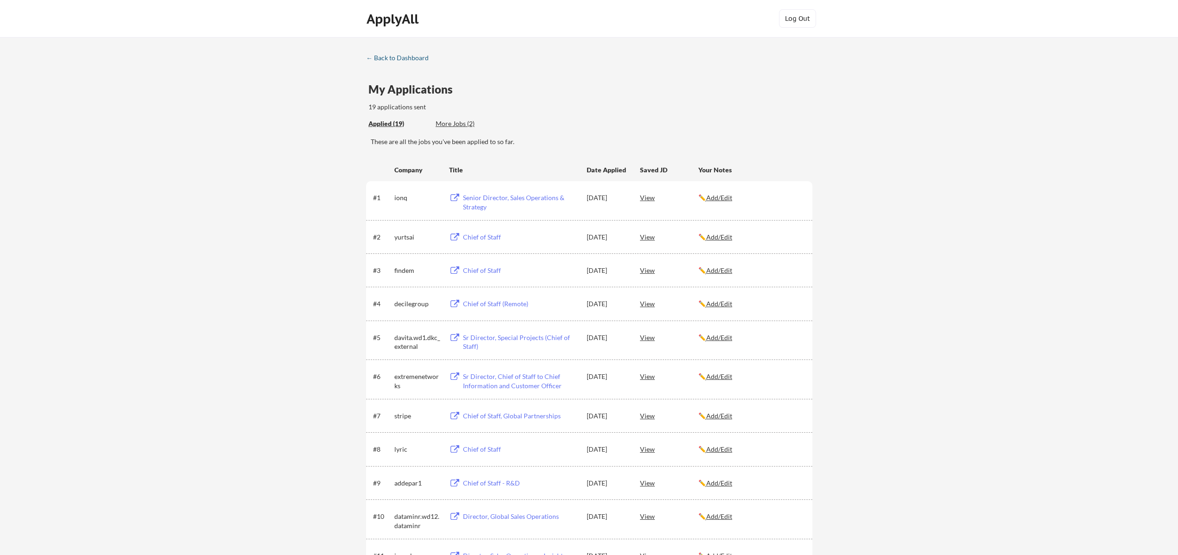
click at [393, 59] on div "← Back to Dashboard" at bounding box center [401, 58] width 70 height 6
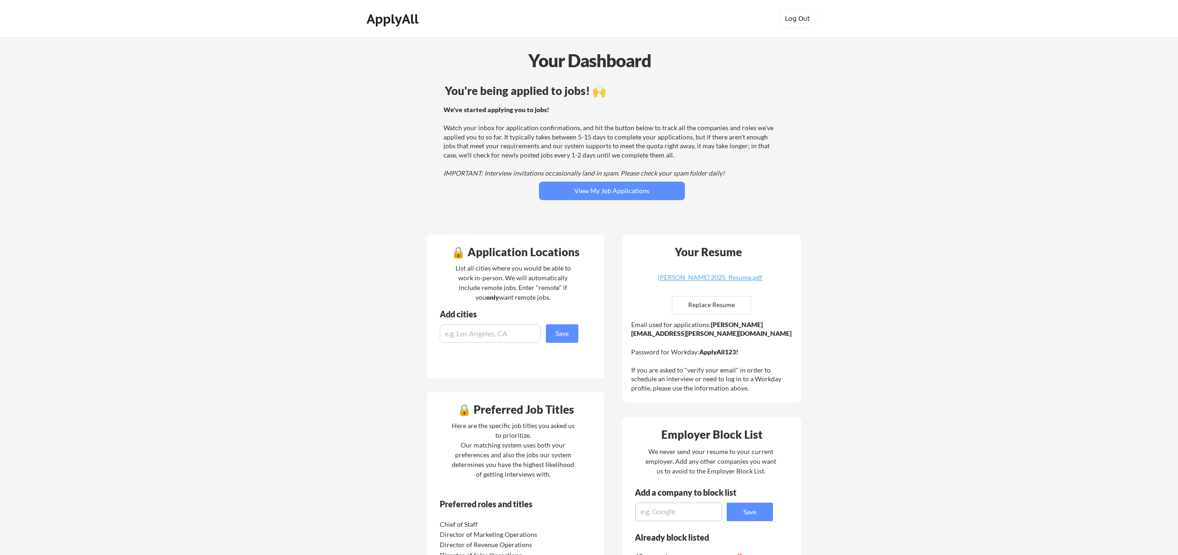
click at [698, 517] on textarea at bounding box center [678, 512] width 87 height 19
paste textarea "ZipRecruiter"
type textarea "ZipRecruiter"
click at [745, 510] on button "Save" at bounding box center [750, 512] width 46 height 19
click at [620, 192] on button "View My Job Applications" at bounding box center [612, 191] width 146 height 19
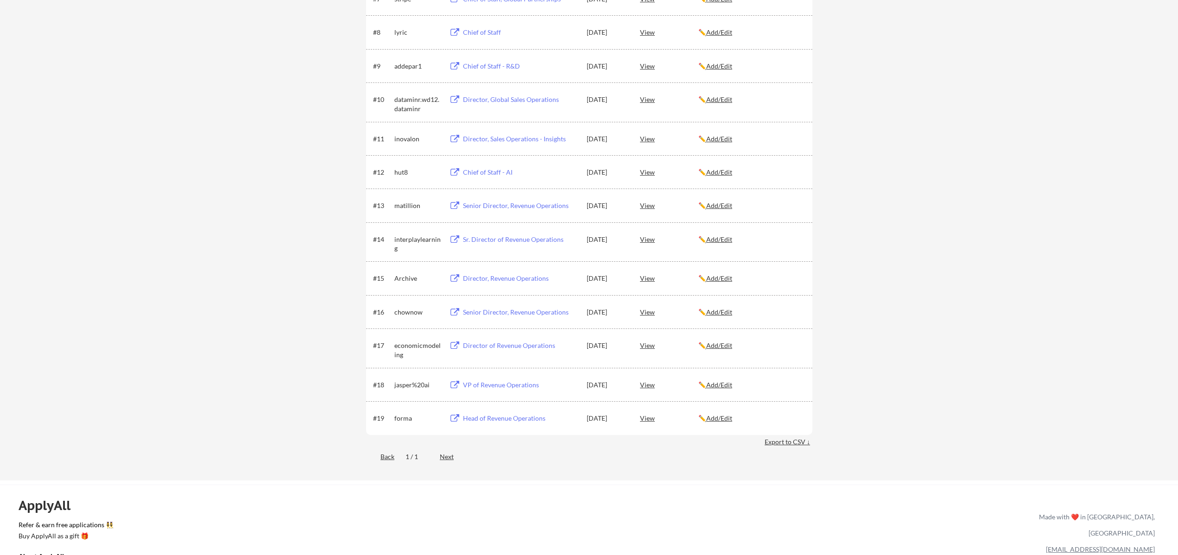
scroll to position [435, 0]
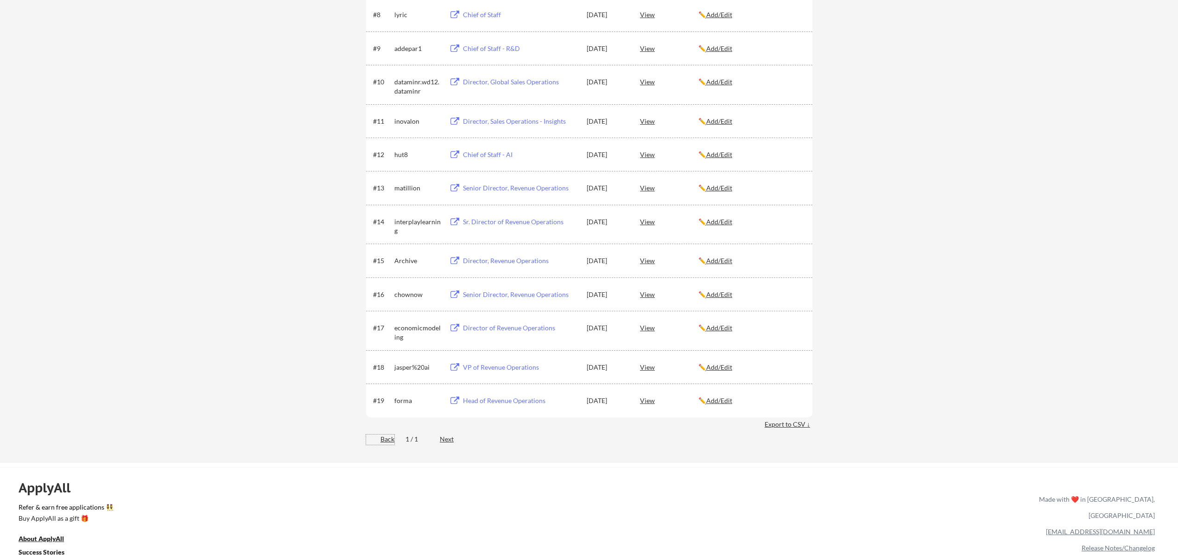
click at [385, 441] on div "Back" at bounding box center [380, 439] width 28 height 9
click at [389, 439] on div "Back" at bounding box center [380, 439] width 28 height 9
click at [382, 438] on div "Back" at bounding box center [380, 439] width 28 height 9
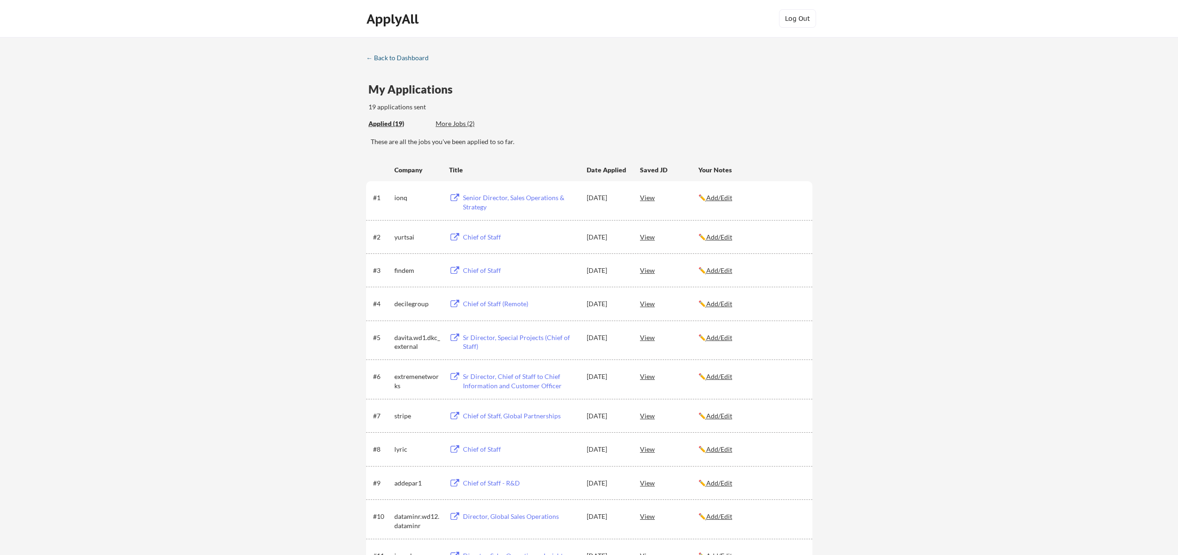
click at [397, 62] on link "← Back to Dashboard" at bounding box center [401, 58] width 70 height 9
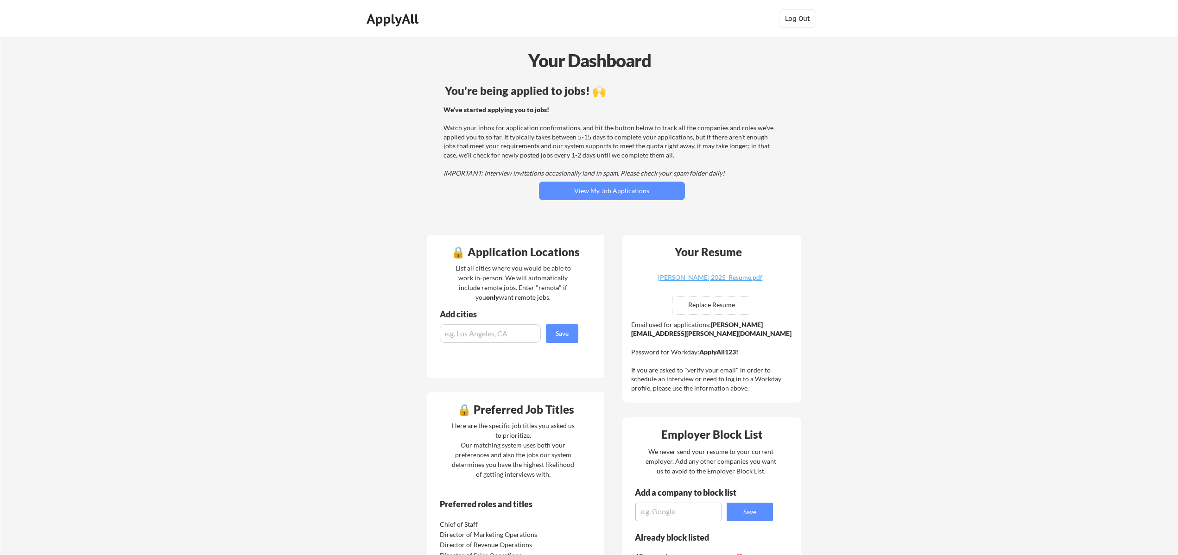
click at [672, 513] on textarea at bounding box center [678, 512] width 87 height 19
paste textarea "Cimulate AI"
type textarea "Cimulate AI"
click at [745, 512] on button "Save" at bounding box center [750, 512] width 46 height 19
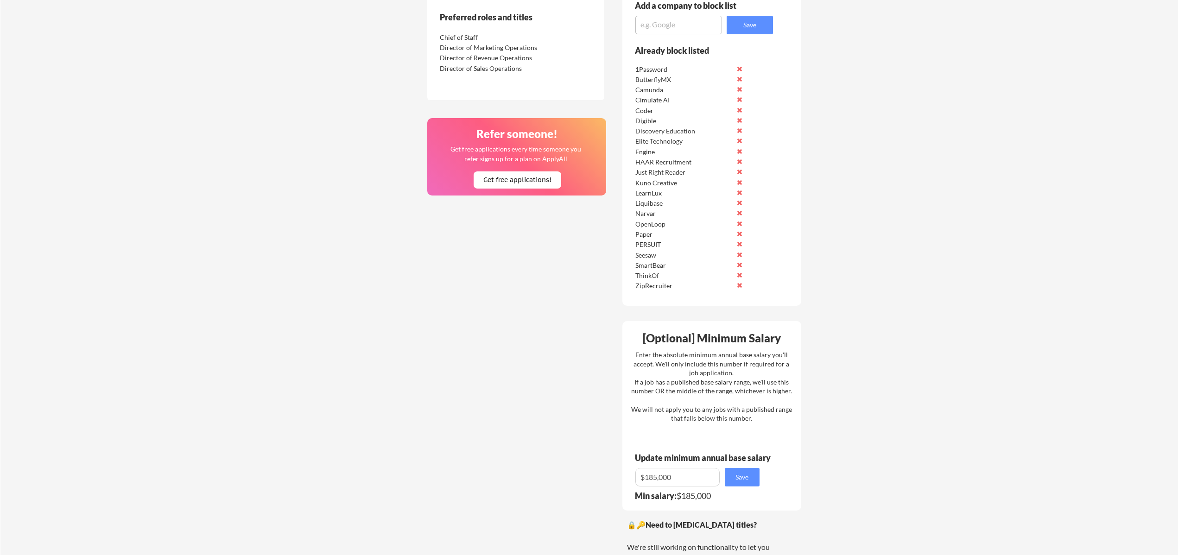
scroll to position [350, 0]
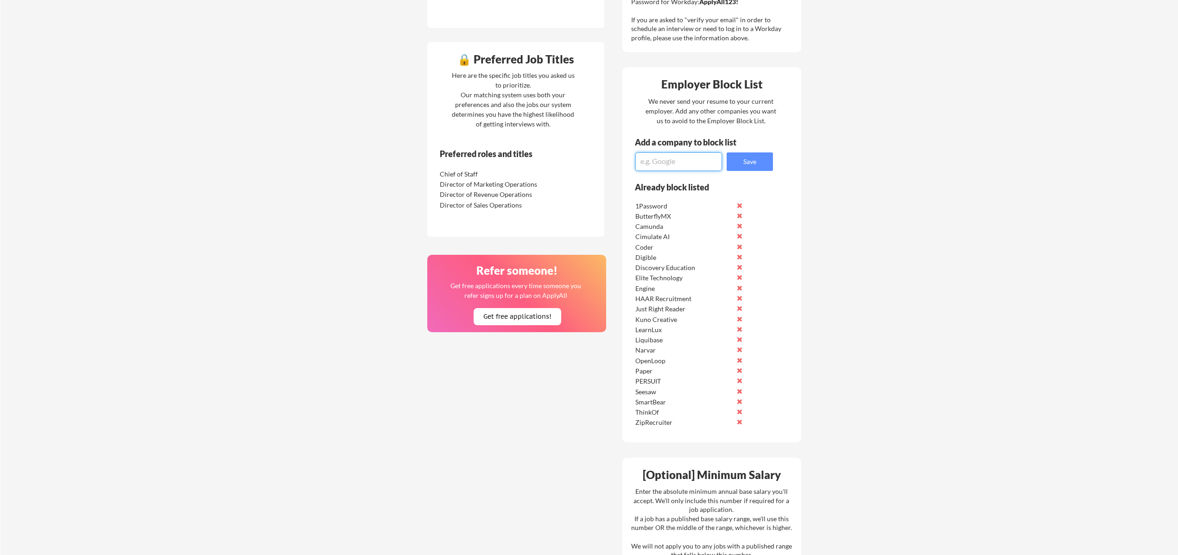
click at [657, 161] on textarea at bounding box center [678, 161] width 87 height 19
paste textarea "Tailscale"
type textarea "Tailscale"
click at [743, 161] on button "Save" at bounding box center [750, 161] width 46 height 19
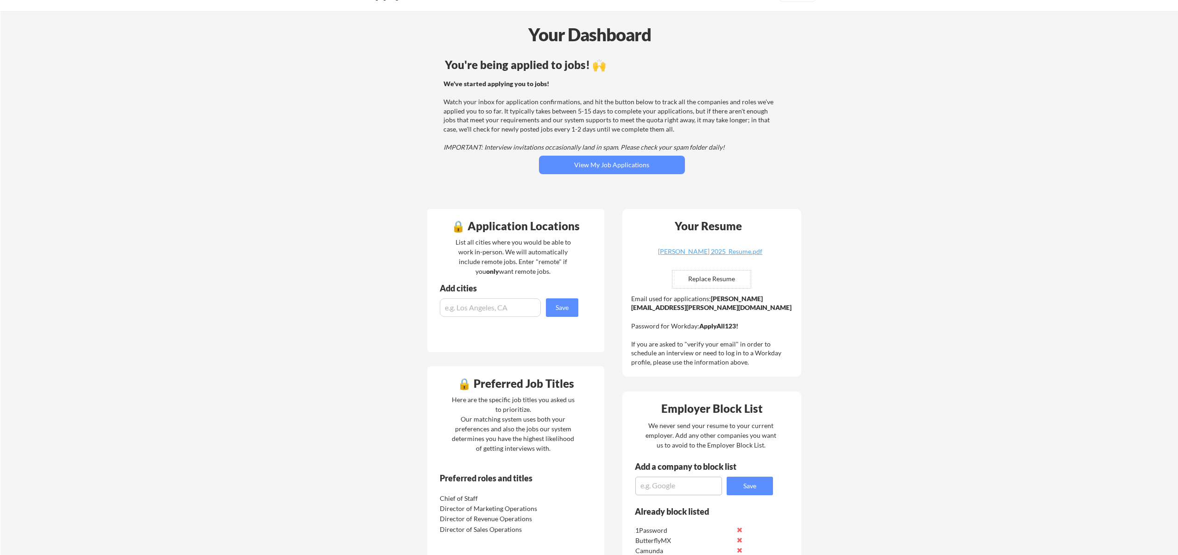
scroll to position [0, 0]
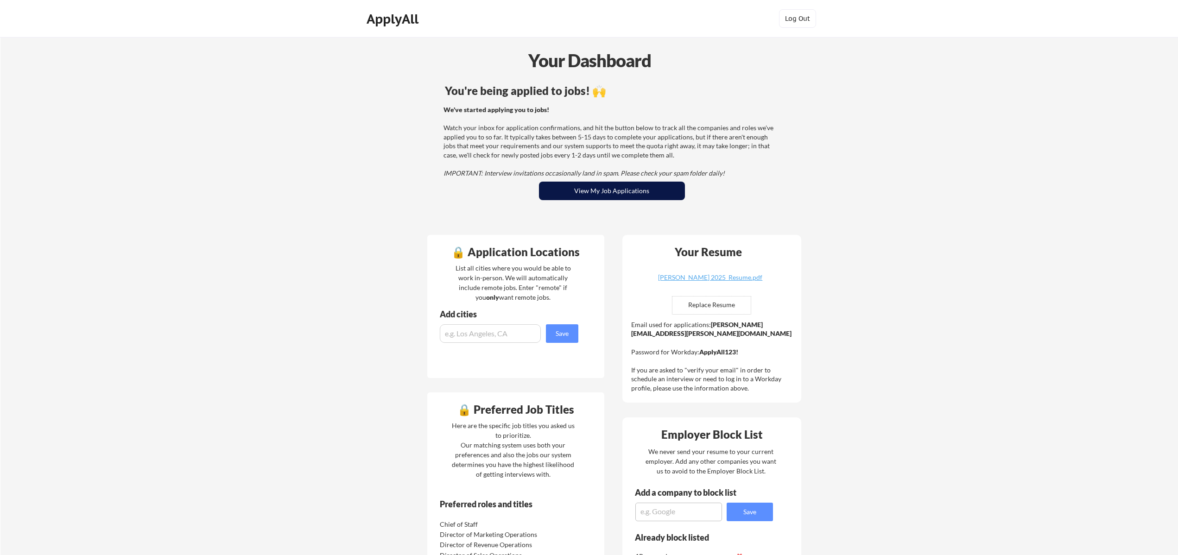
click at [582, 189] on button "View My Job Applications" at bounding box center [612, 191] width 146 height 19
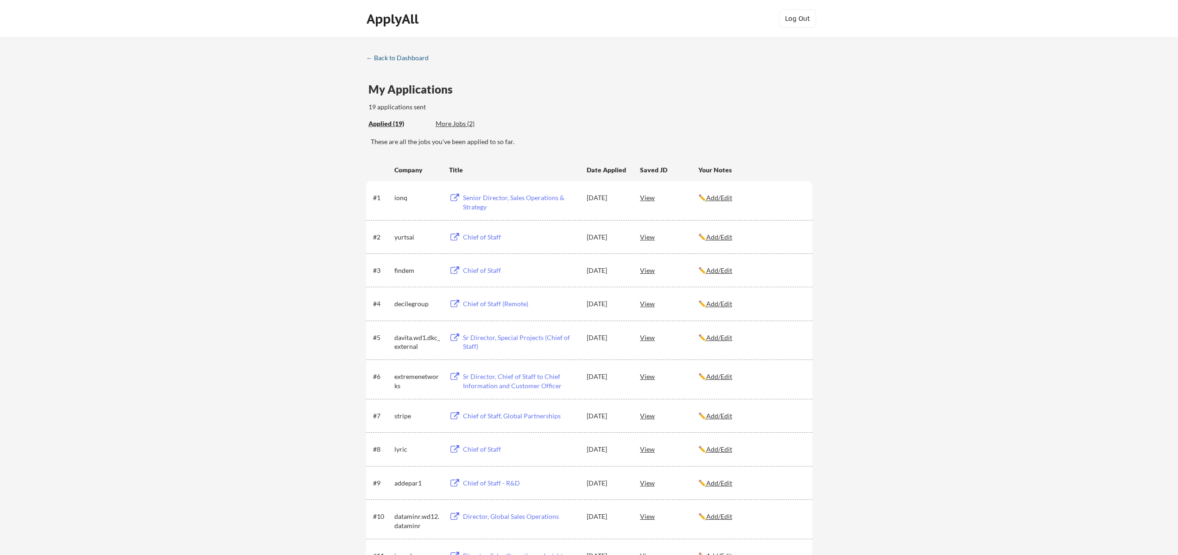
click at [389, 60] on div "← Back to Dashboard" at bounding box center [401, 58] width 70 height 6
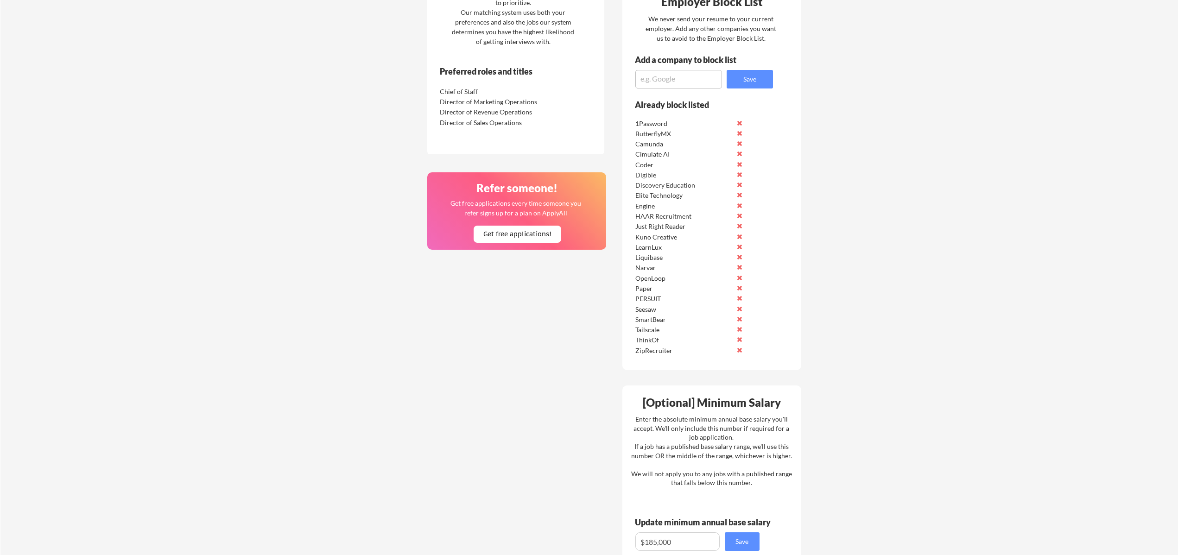
scroll to position [434, 0]
